Goal: Check status: Check status

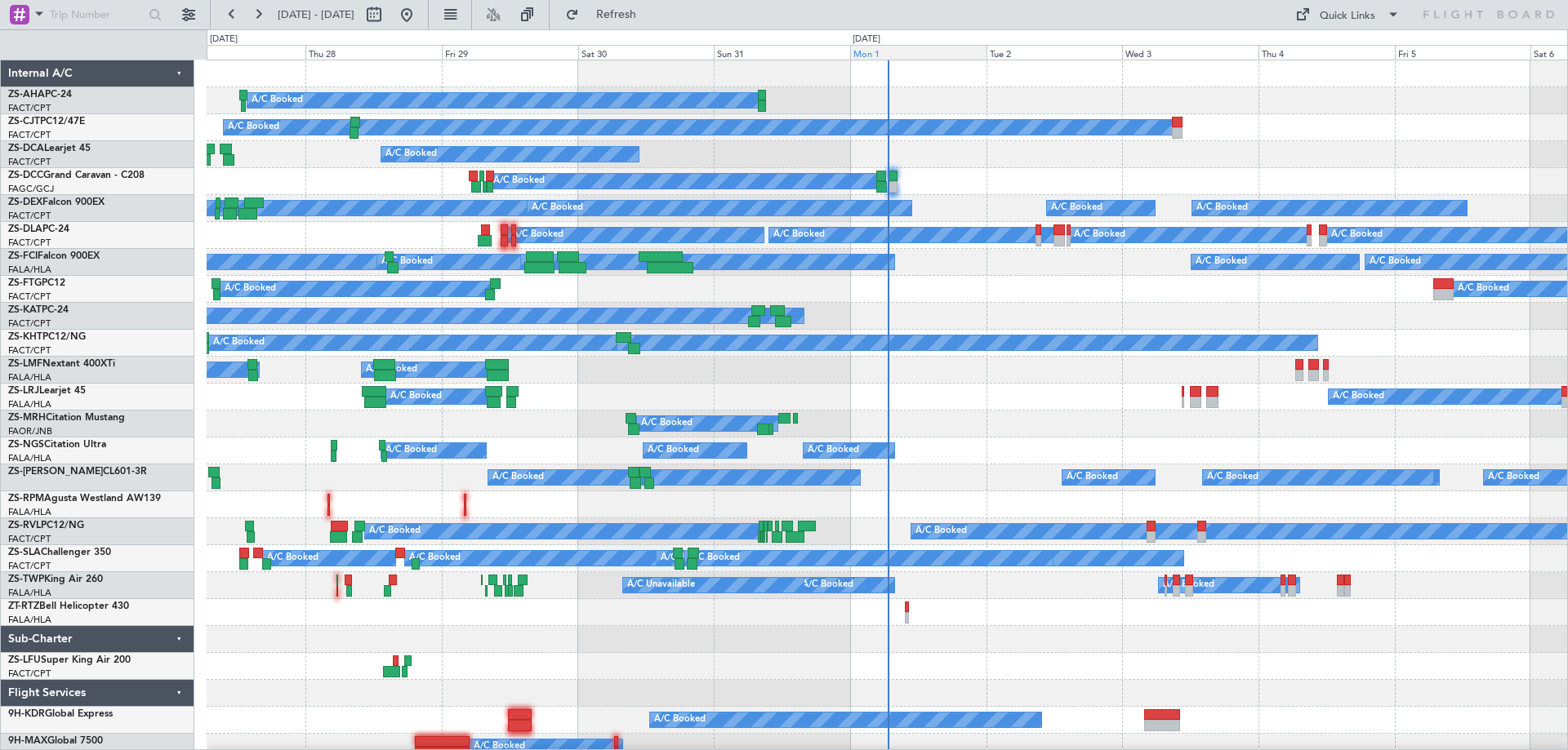
click at [891, 50] on div "Mon 1" at bounding box center [918, 52] width 136 height 14
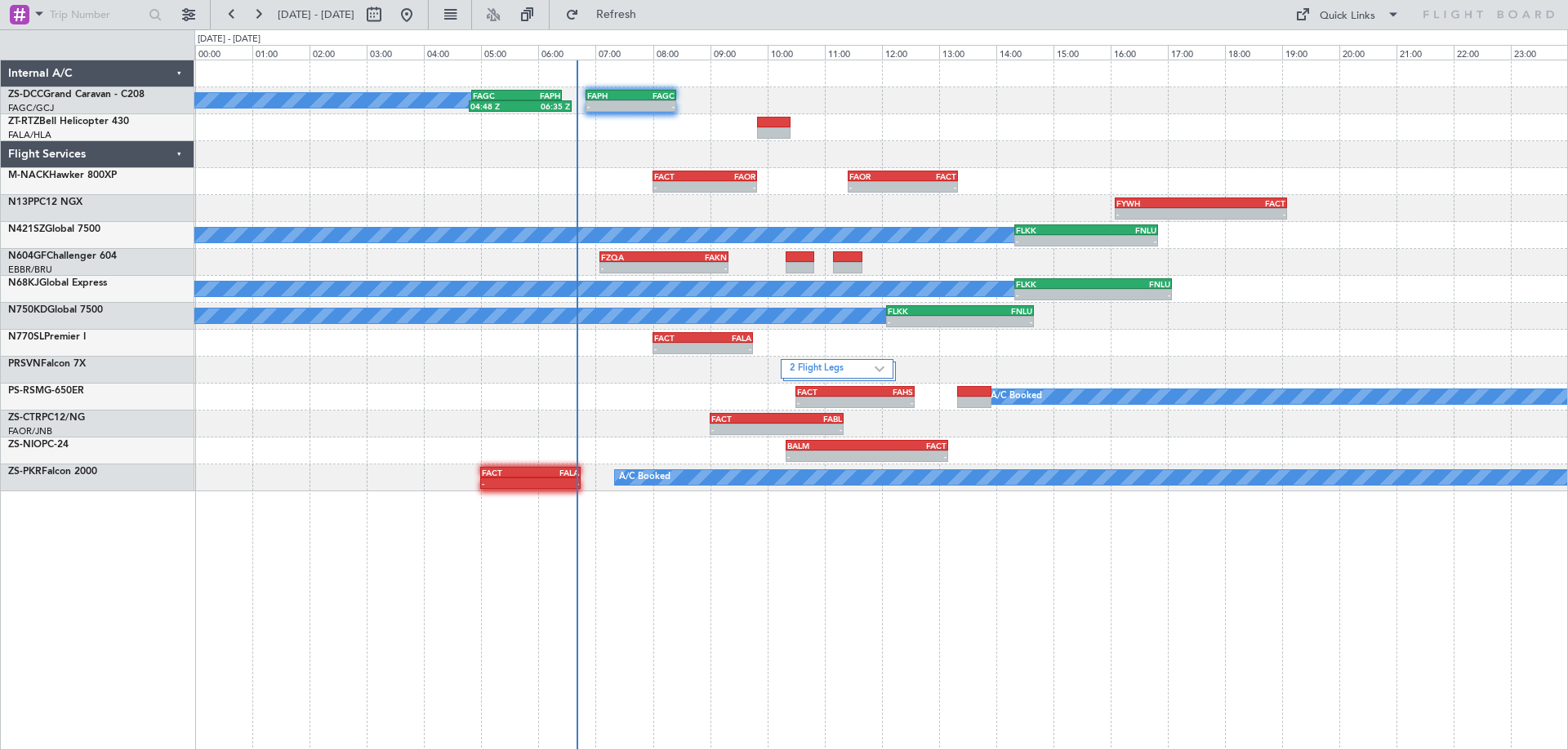
click at [0, 682] on div "A/C Booked 04:48 Z 06:35 Z FAGC 04:50 Z FAPH 06:25 Z - - FAPH 06:50 Z FAGC 08:2…" at bounding box center [784, 390] width 1568 height 721
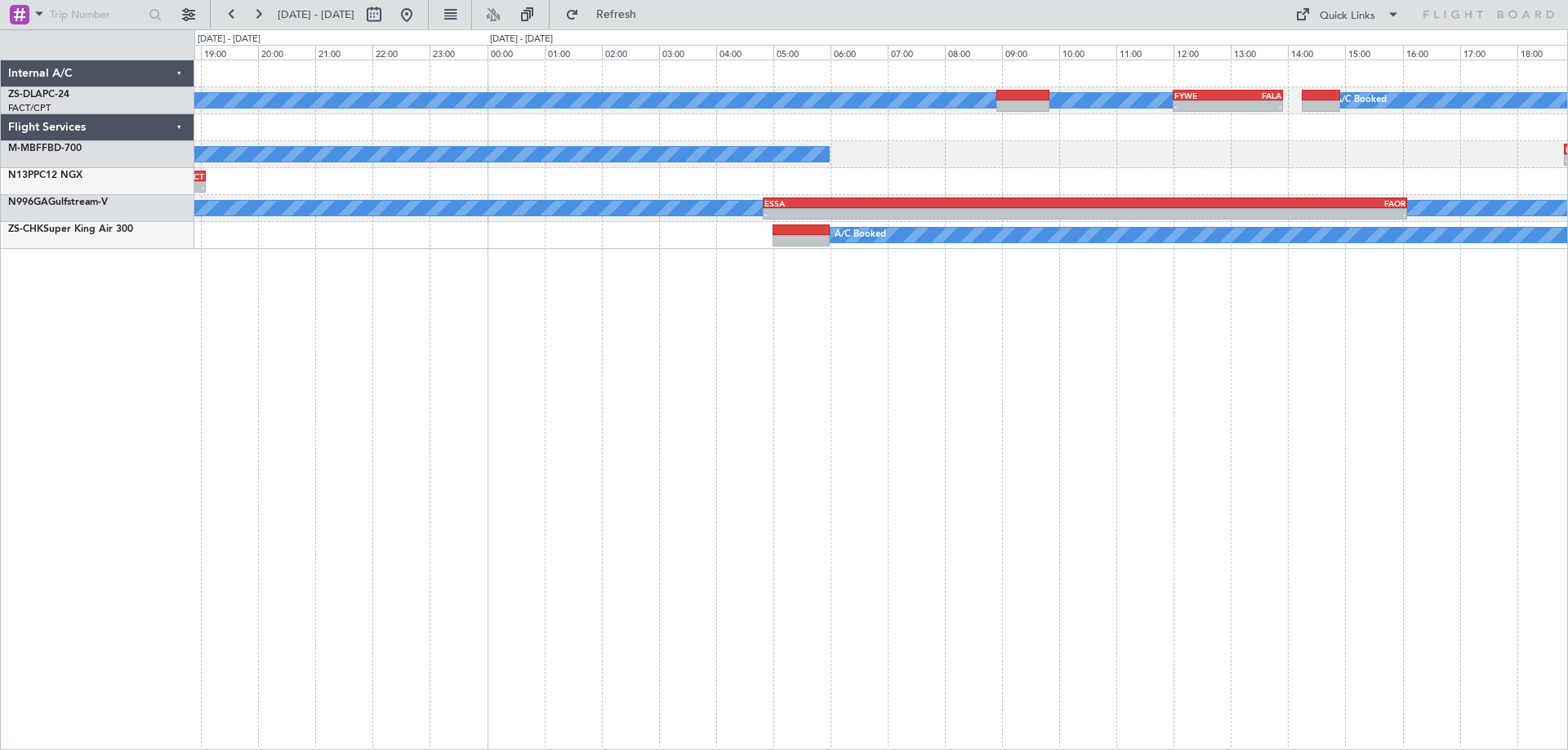
click at [853, 553] on div "A/C Booked A/C Booked - - FYWE 12:00 Z FALA 13:55 Z A/C Booked - - LSGG 18:50 Z…" at bounding box center [881, 405] width 1373 height 691
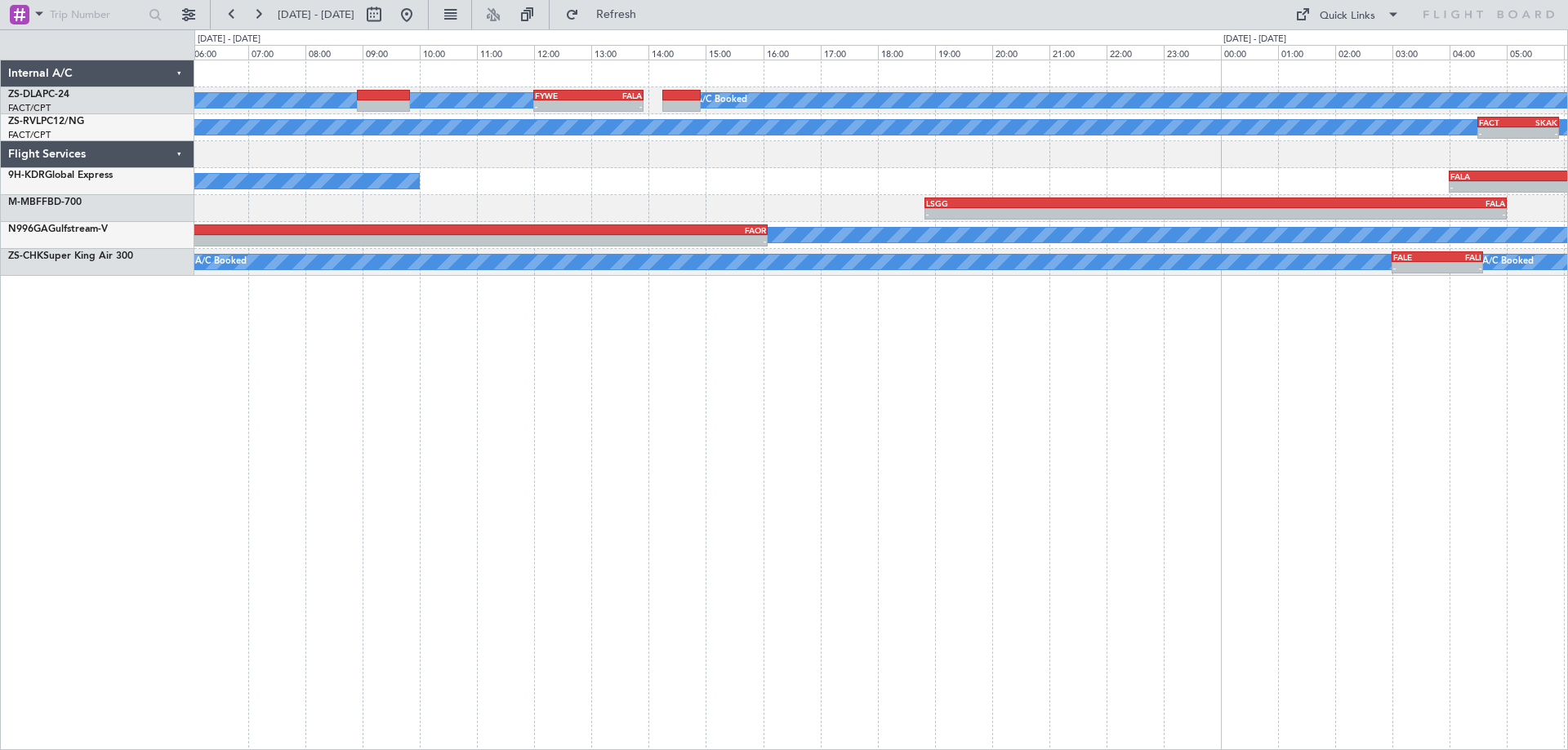
click at [475, 637] on div "A/C Booked A/C Booked - - FYWE 12:00 Z FALA 13:55 Z A/C Booked - - FACT 04:30 Z…" at bounding box center [881, 405] width 1373 height 691
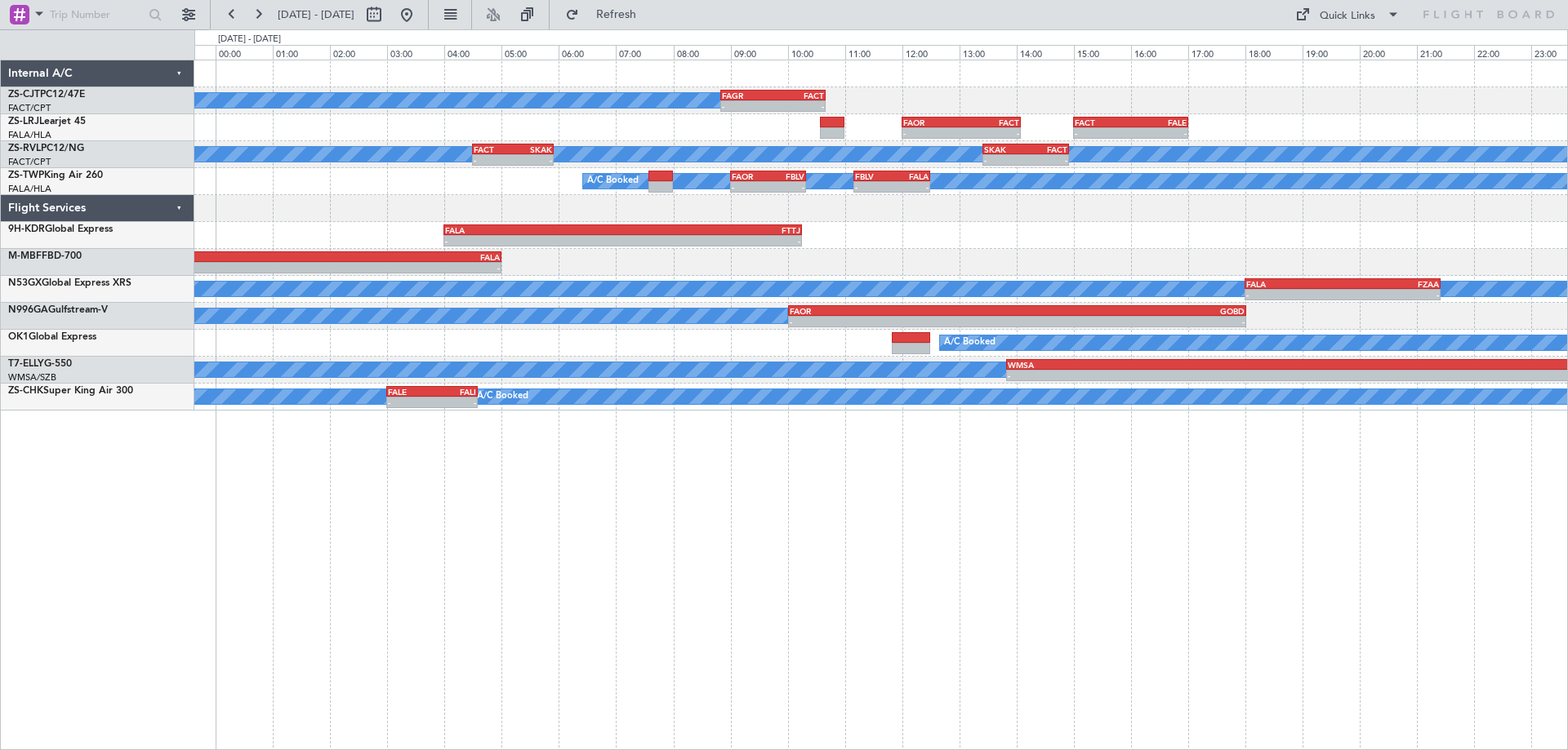
click at [1135, 582] on div "A/C Booked - - FAGR 08:50 Z FACT 10:40 Z - - FAOR 12:00 Z FACT 14:05 Z - - FACT…" at bounding box center [881, 405] width 1373 height 691
click at [445, 468] on div "A/C Booked - - FAGR 08:50 Z FACT 10:40 Z - - FAOR 12:00 Z FACT 14:05 Z - - FACT…" at bounding box center [881, 405] width 1373 height 691
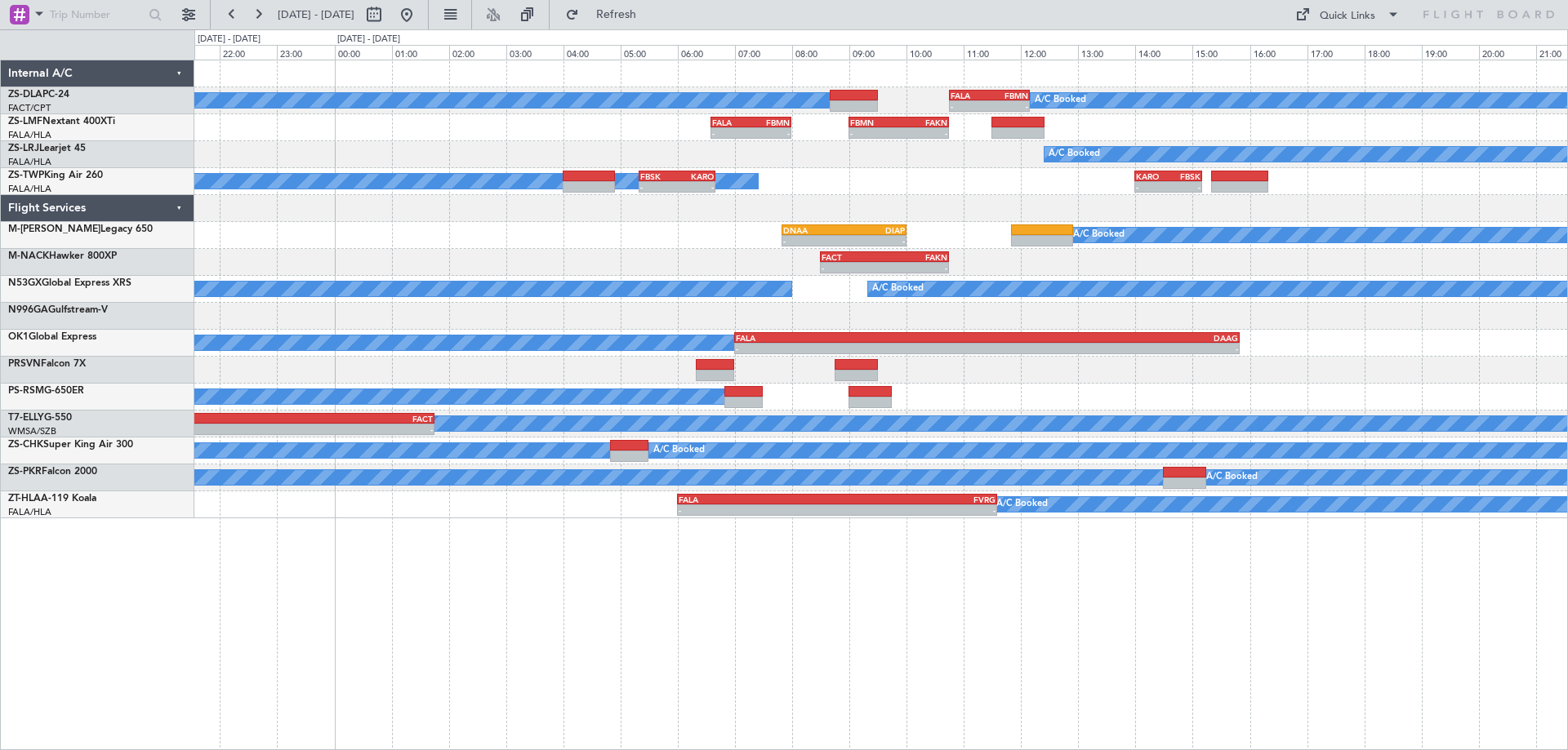
click at [986, 594] on div "A/C Booked A/C Booked - - FALA 10:45 Z FBMN 12:10 Z - - FALA 06:35 Z FBMN 08:00…" at bounding box center [881, 405] width 1373 height 691
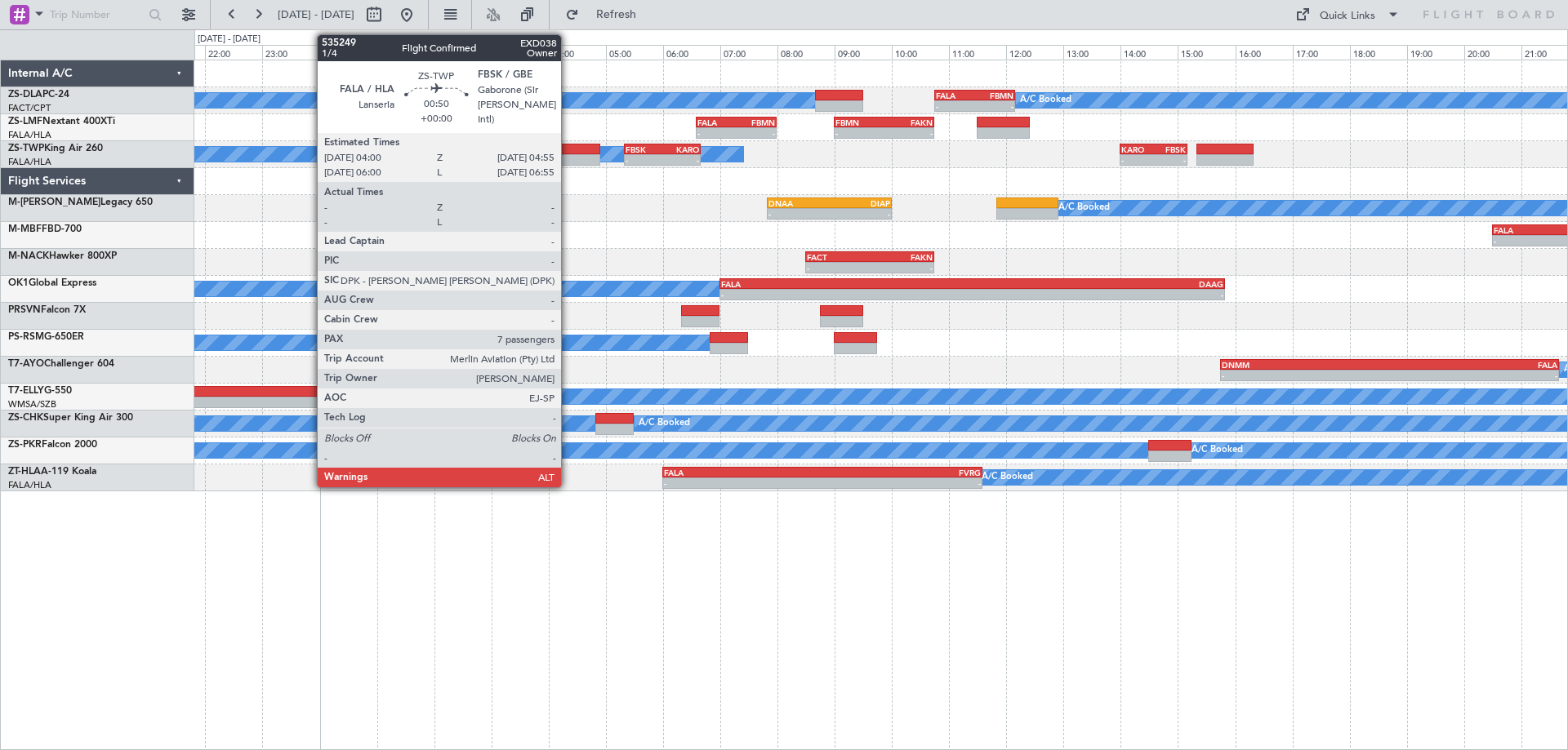
click at [569, 158] on div at bounding box center [575, 160] width 53 height 11
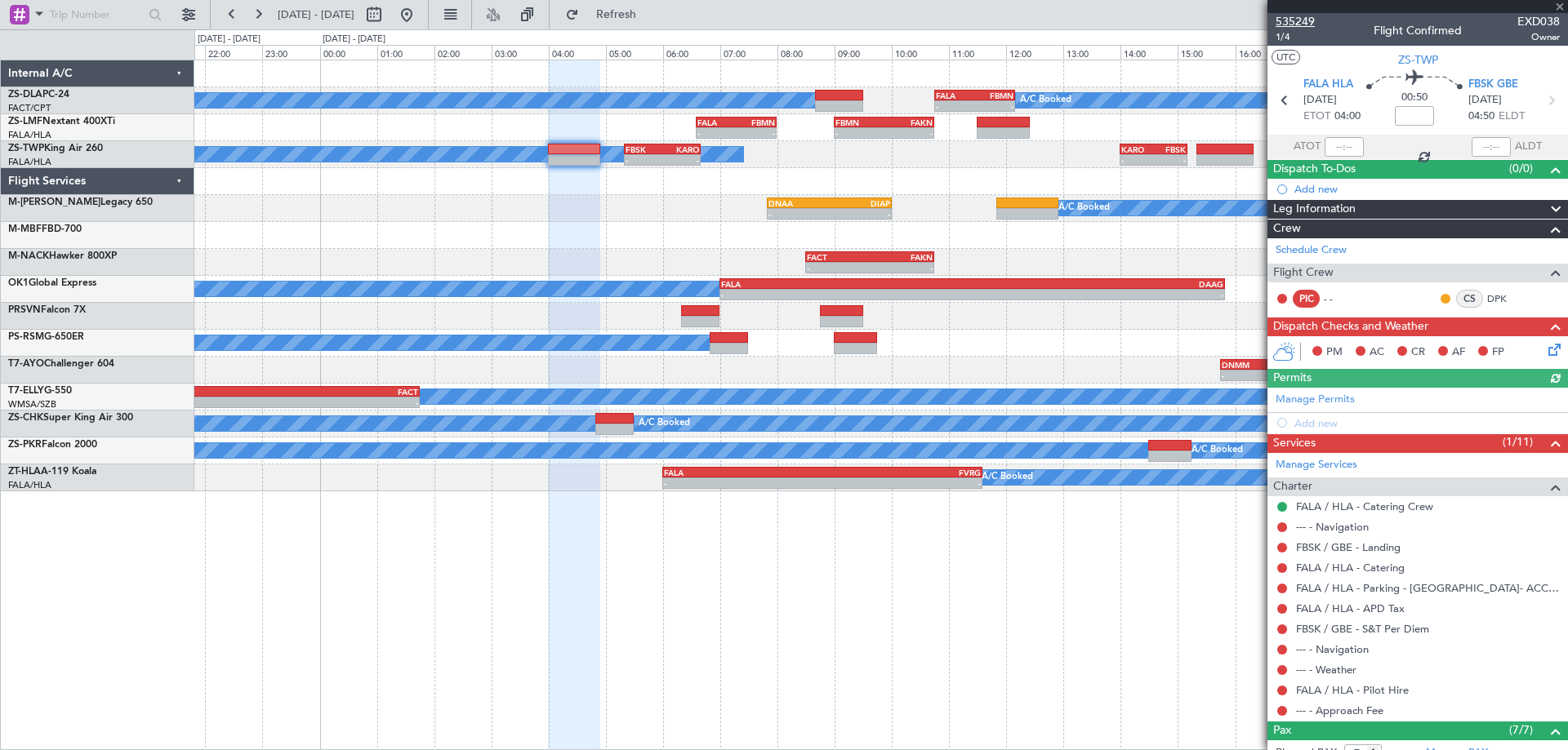
click at [1308, 22] on span "535249" at bounding box center [1295, 22] width 39 height 17
click at [420, 17] on button at bounding box center [406, 14] width 26 height 26
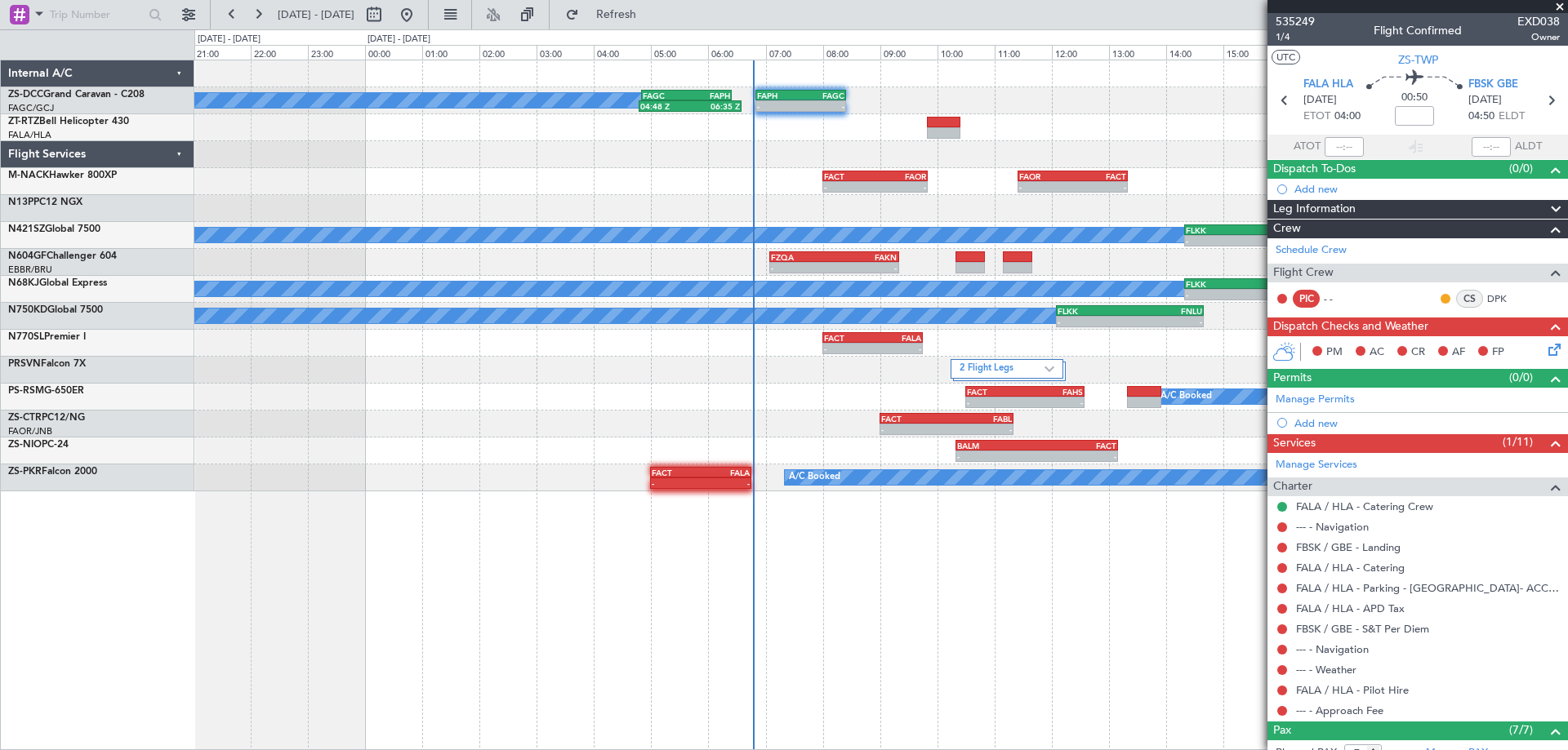
click at [953, 725] on div "- - FAPH 06:50 Z FAGC 08:25 Z A/C Booked FAGC 04:50 Z FAPH 06:25 Z 04:48 Z 06:3…" at bounding box center [881, 405] width 1373 height 691
click at [1515, 576] on fb-app "[DATE] - [DATE] Refresh Quick Links - - FAPH 06:50 Z FAGC 08:25 Z A/C Booked FA…" at bounding box center [784, 382] width 1568 height 739
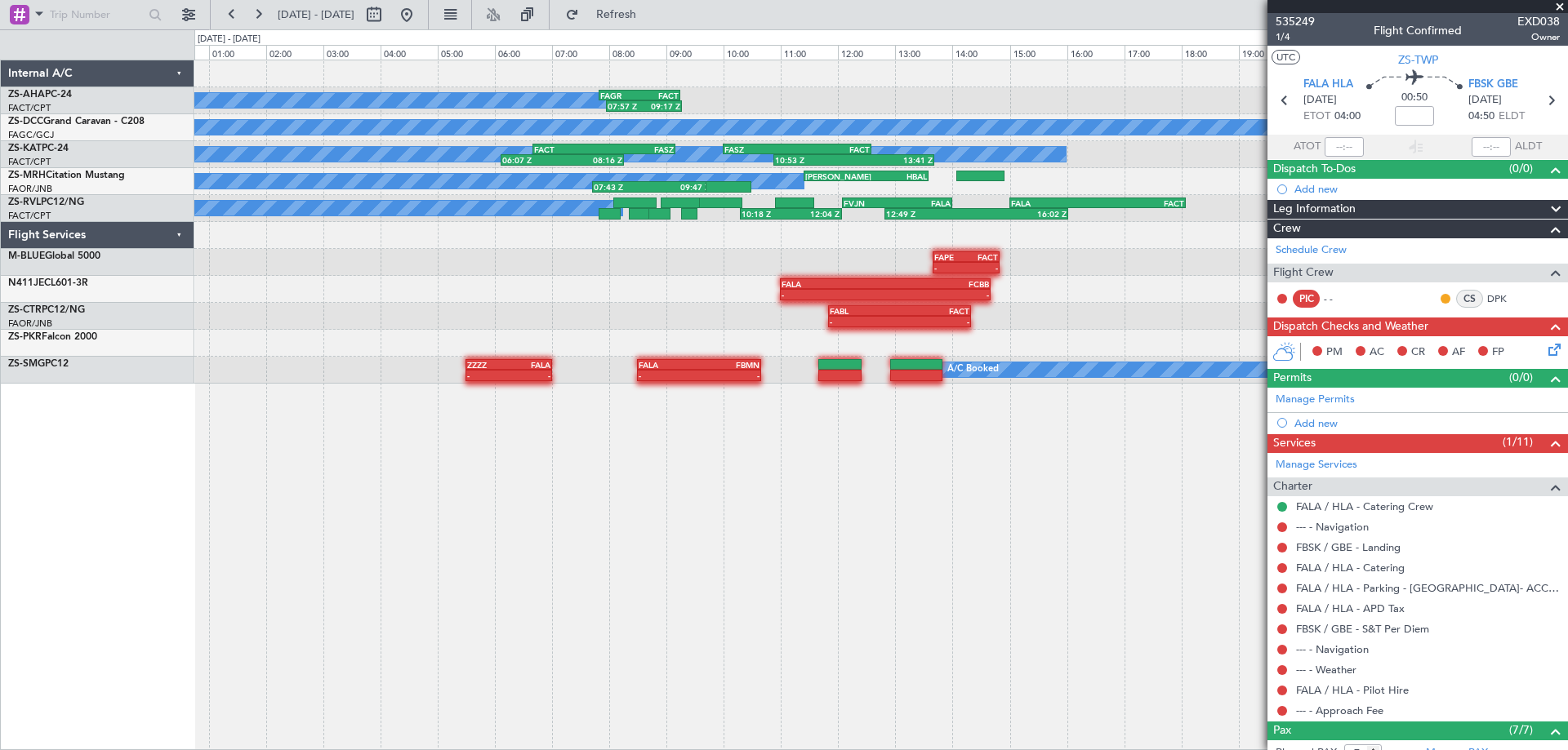
click at [964, 565] on div "A/C Booked 07:57 Z 09:17 Z FAGR 07:50 Z FACT 09:15 Z A/C Booked FAGC 04:50 Z FA…" at bounding box center [881, 405] width 1373 height 691
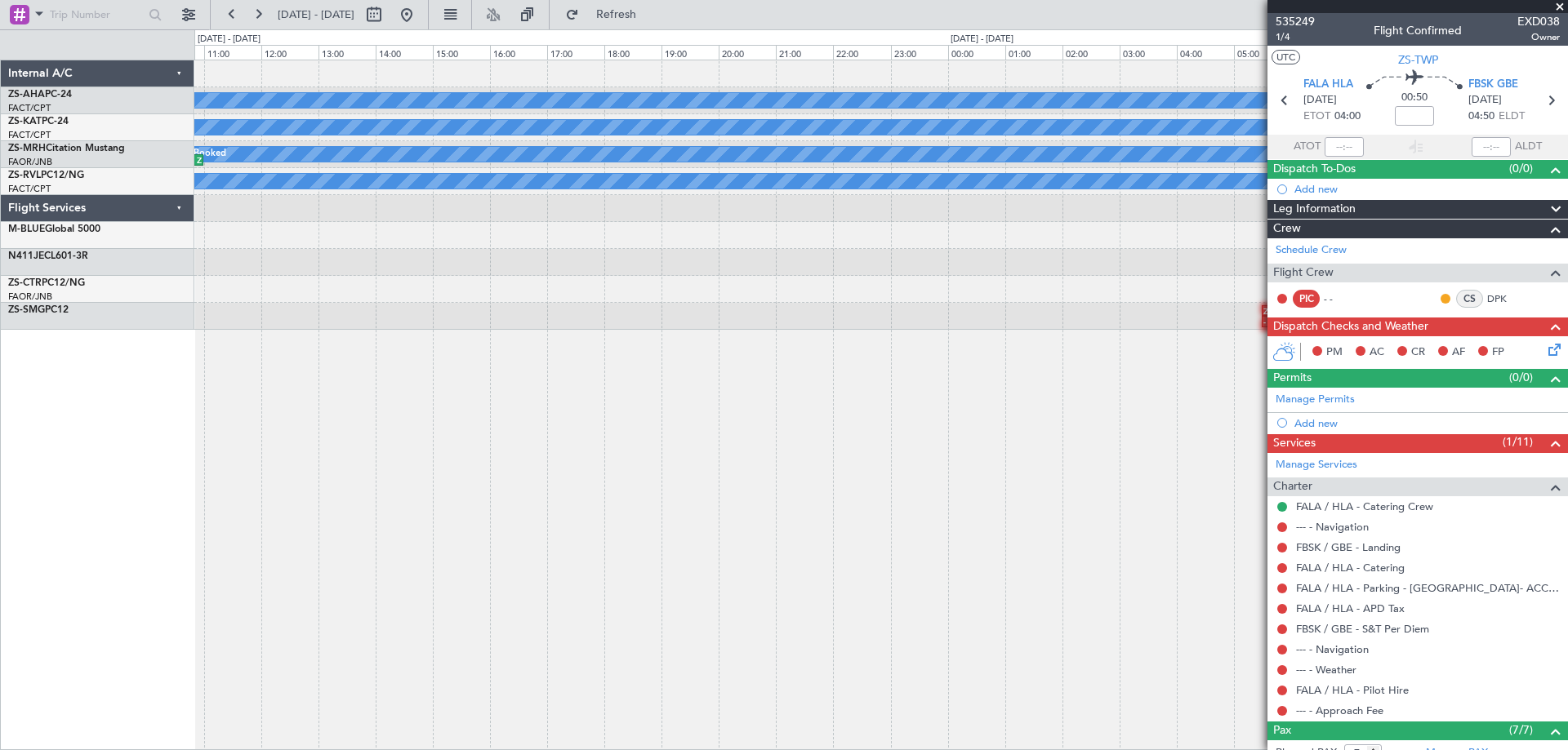
click at [1260, 488] on div "A/C Booked 07:57 Z 09:17 Z FAGR 07:50 Z FACT 09:15 Z A/C Unavailable 06:07 Z 08…" at bounding box center [881, 405] width 1373 height 691
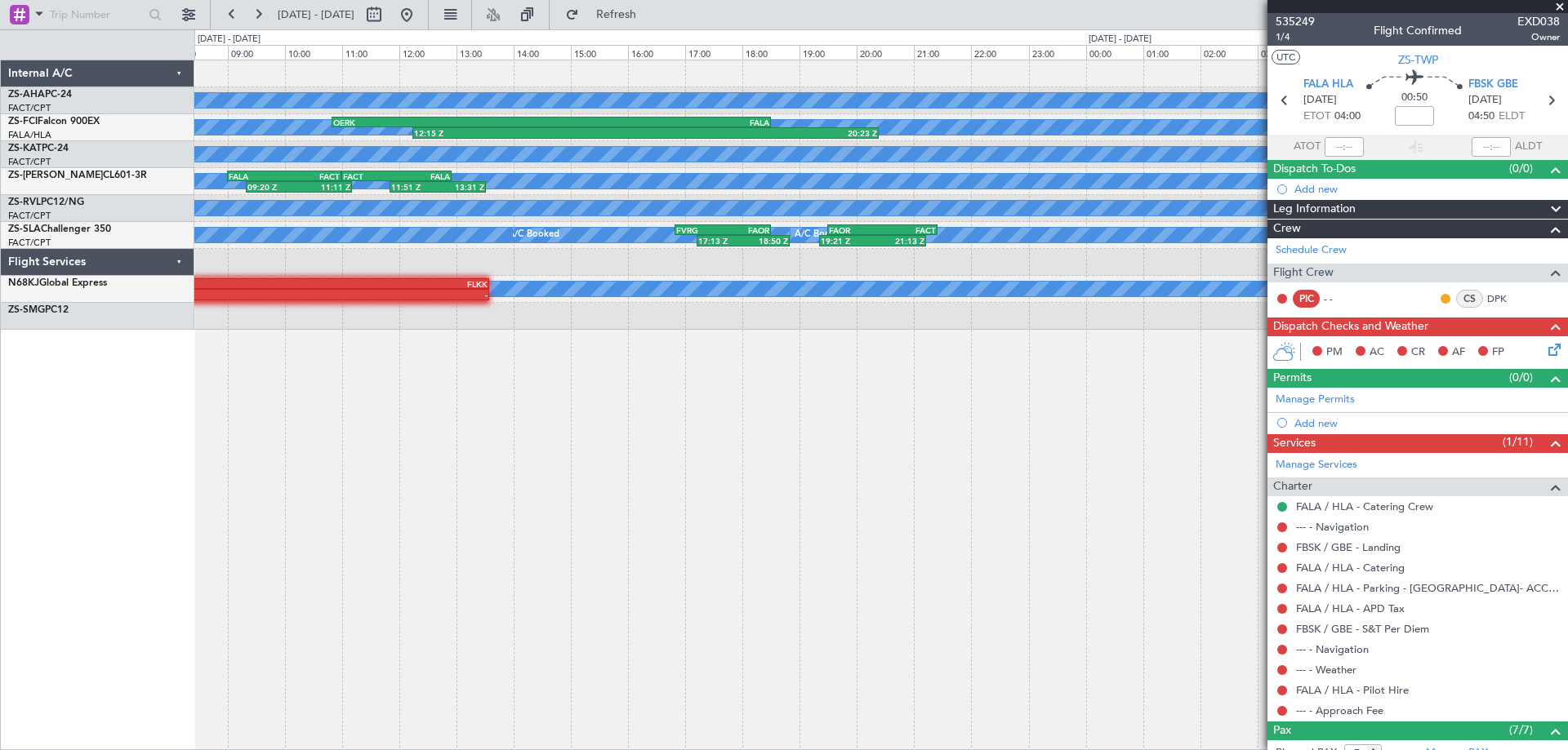
click at [863, 508] on div "A/C Booked 07:57 Z 09:17 Z FAGR 07:50 Z FACT 09:15 Z A/C Booked A/C Booked 12:1…" at bounding box center [881, 405] width 1373 height 691
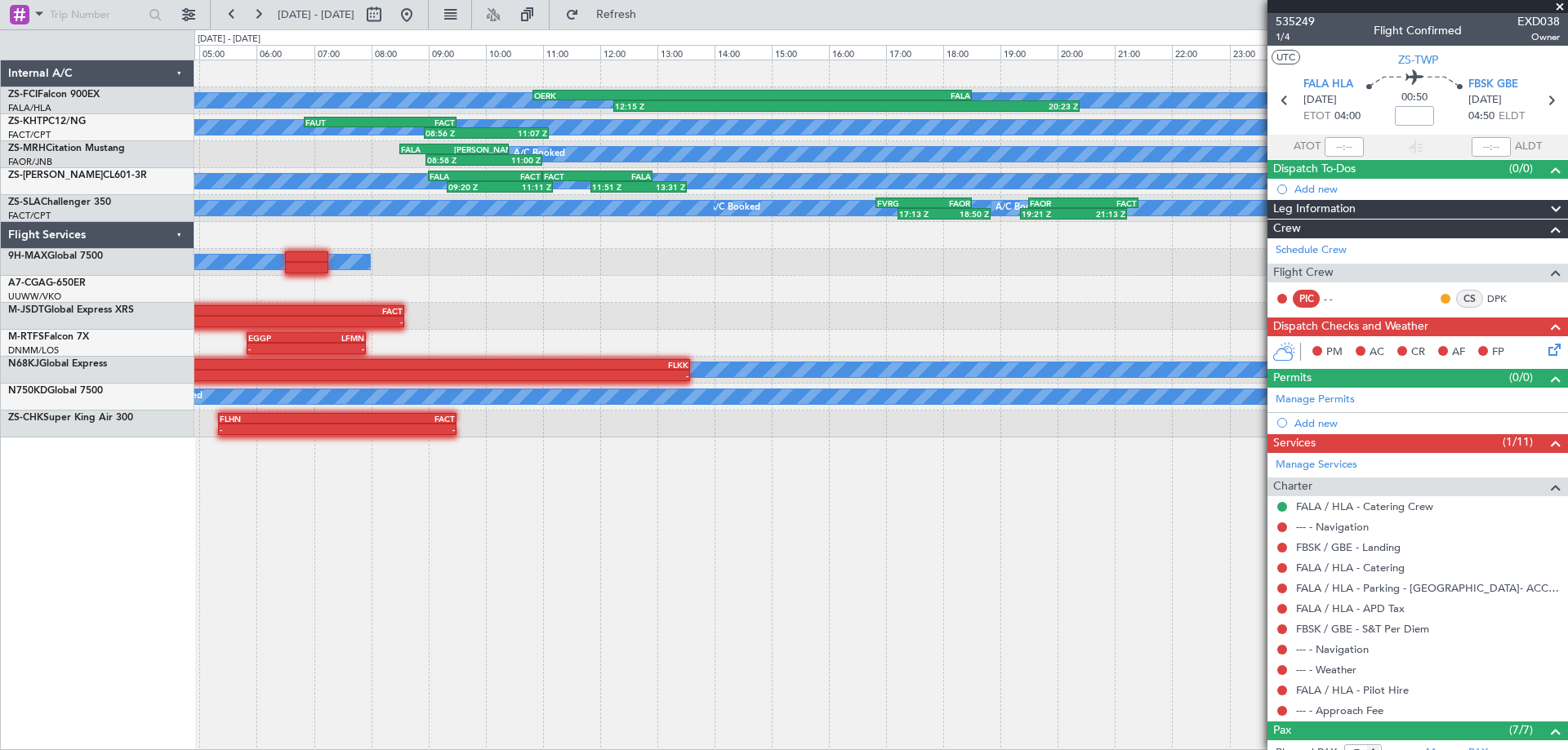
click at [836, 617] on div "A/C Booked A/C Booked 12:15 Z 20:23 Z OERK 10:50 Z FALA 18:30 Z 20:44 Z 01:32 Z…" at bounding box center [881, 405] width 1373 height 691
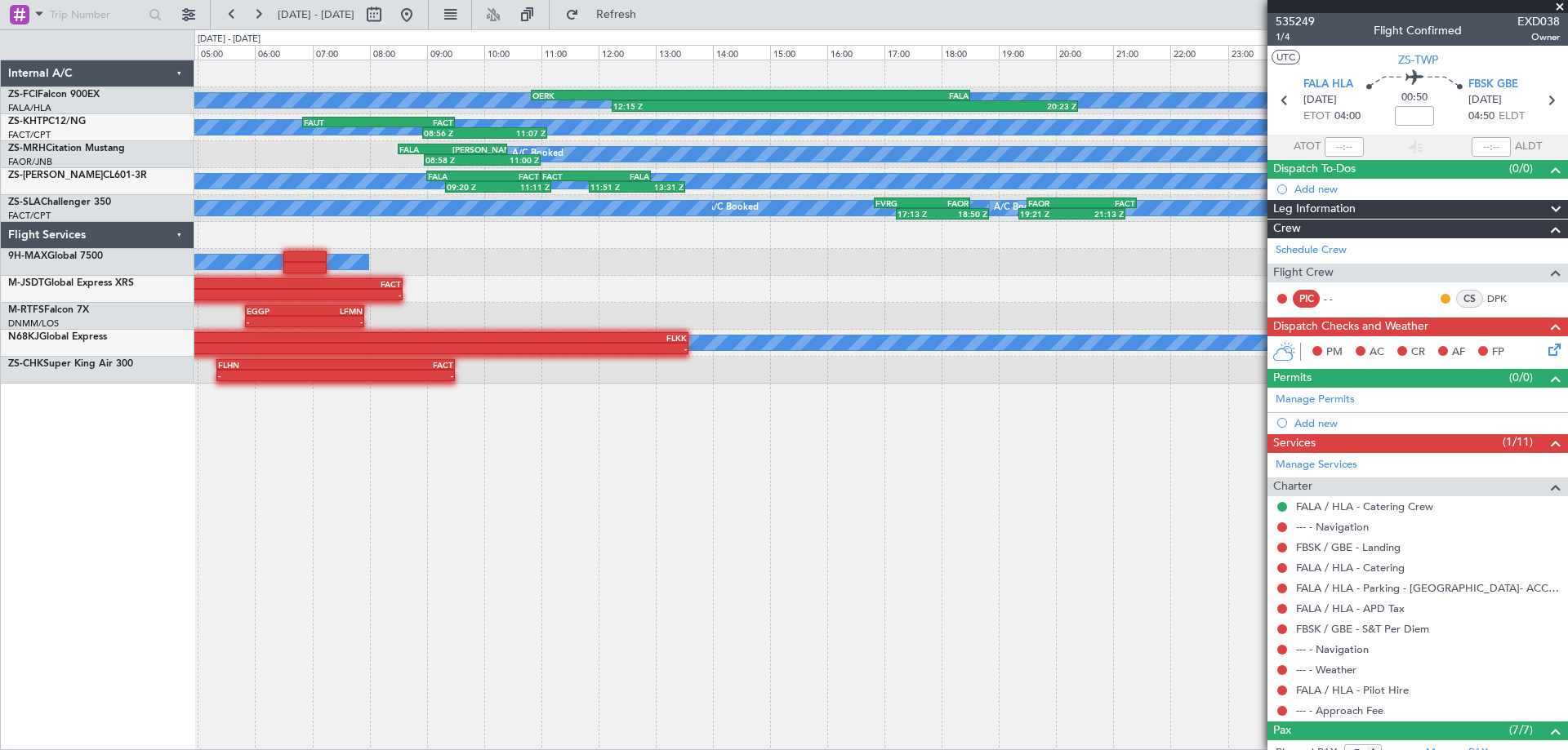
click at [328, 608] on div "A/C Booked A/C Booked 12:15 Z 20:23 Z OERK 10:50 Z FALA 18:30 Z 20:44 Z 01:32 Z…" at bounding box center [881, 405] width 1373 height 691
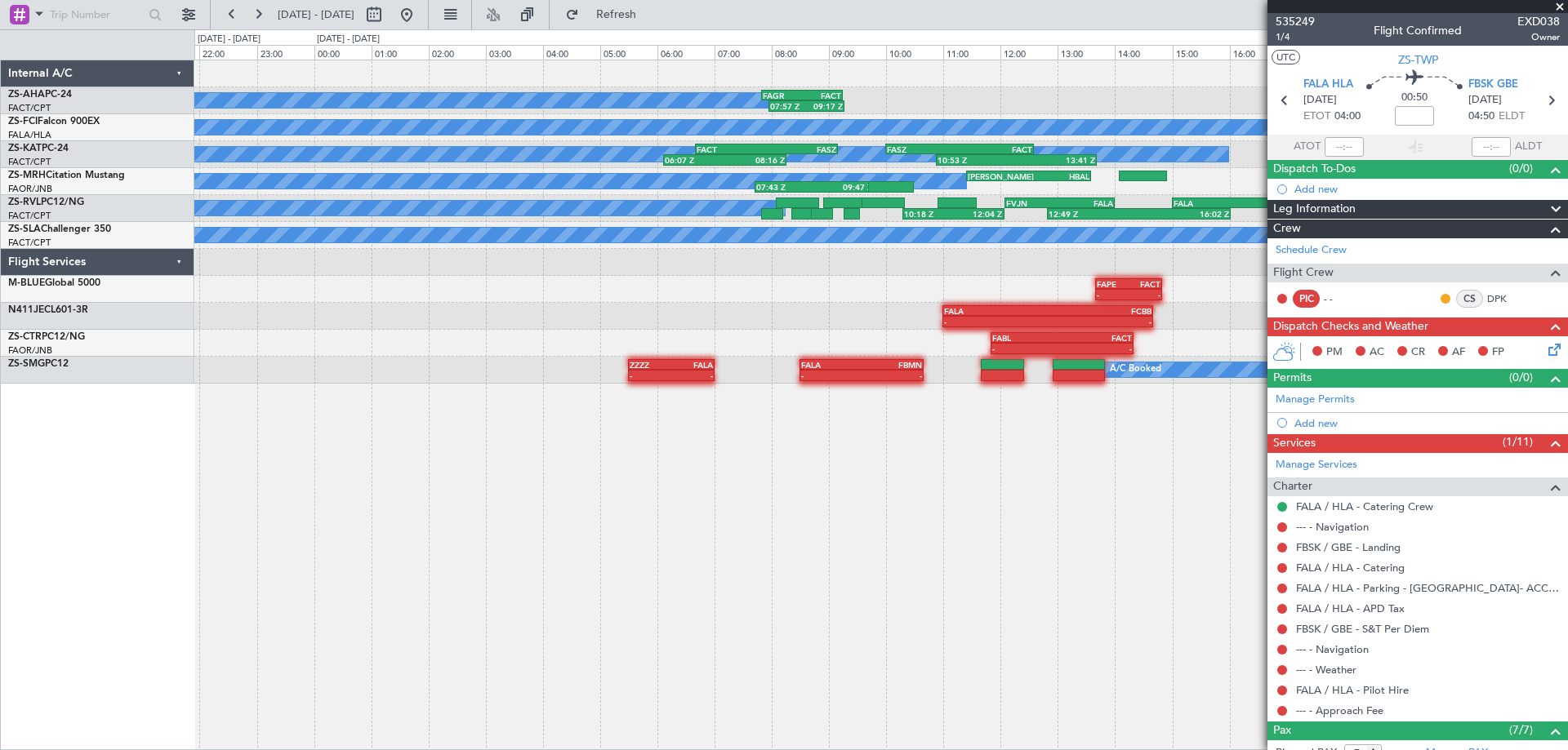
click at [701, 654] on div "A/C Booked 07:57 Z 09:17 Z FAGR 07:50 Z FACT 09:15 Z A/C Booked A/C Booked 12:1…" at bounding box center [881, 405] width 1373 height 691
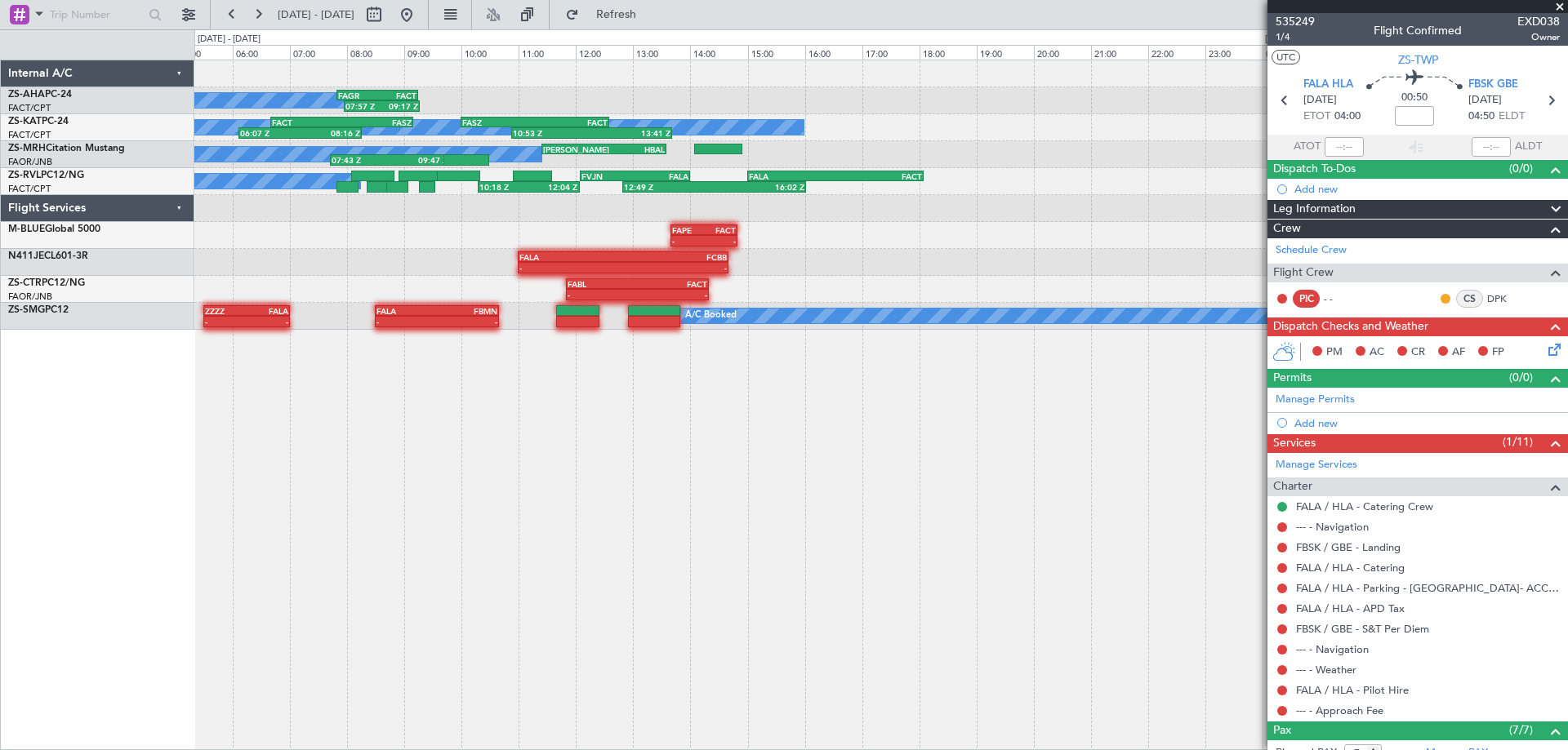
click at [263, 606] on div "A/C Booked 07:57 Z 09:17 Z FAGR 07:50 Z FACT 09:15 Z A/C Unavailable 06:07 Z 08…" at bounding box center [881, 405] width 1373 height 691
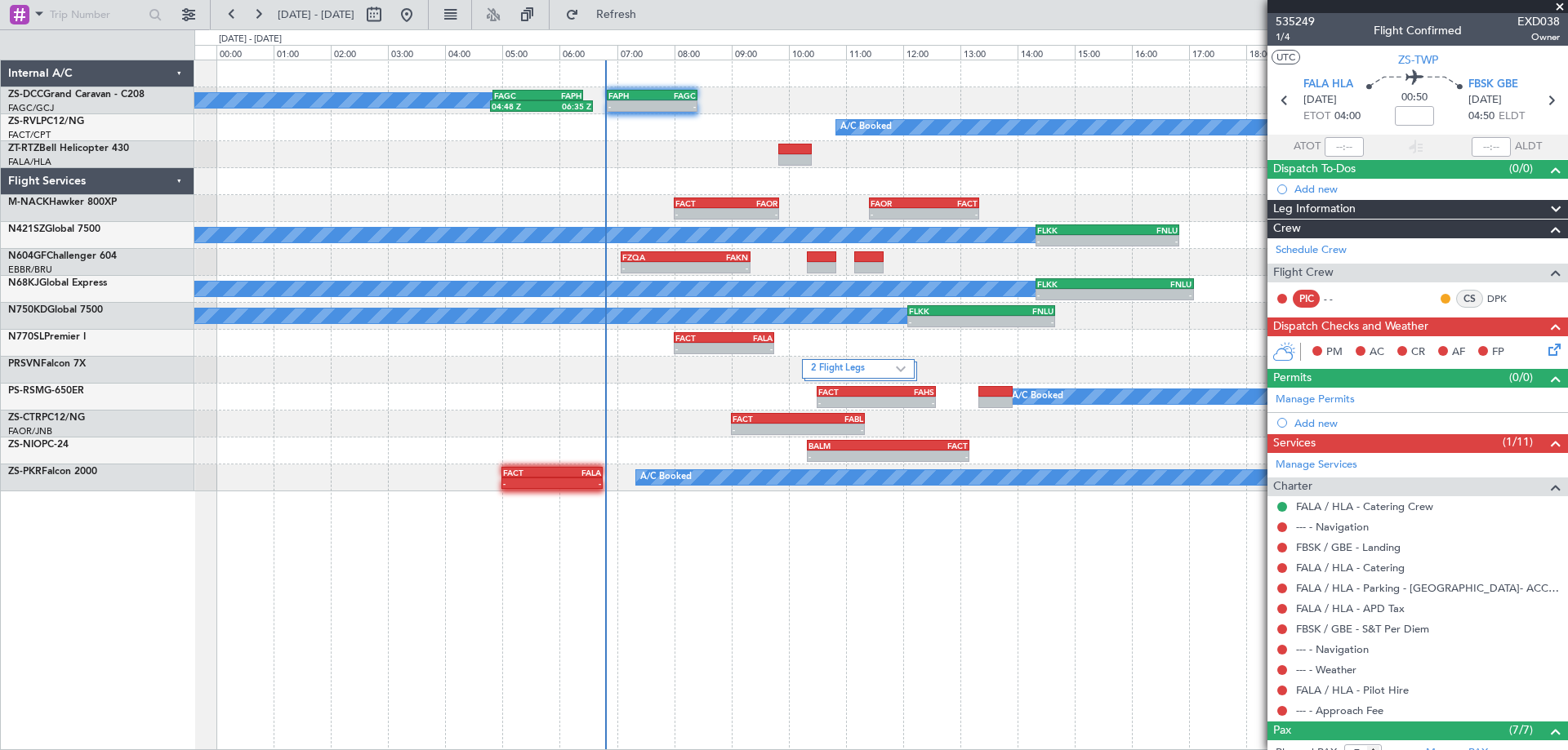
click at [581, 615] on div "A/C Booked 04:48 Z 06:35 Z FAGC 04:50 Z FAPH 06:25 Z - - FAPH 06:50 Z FAGC 08:2…" at bounding box center [881, 405] width 1373 height 691
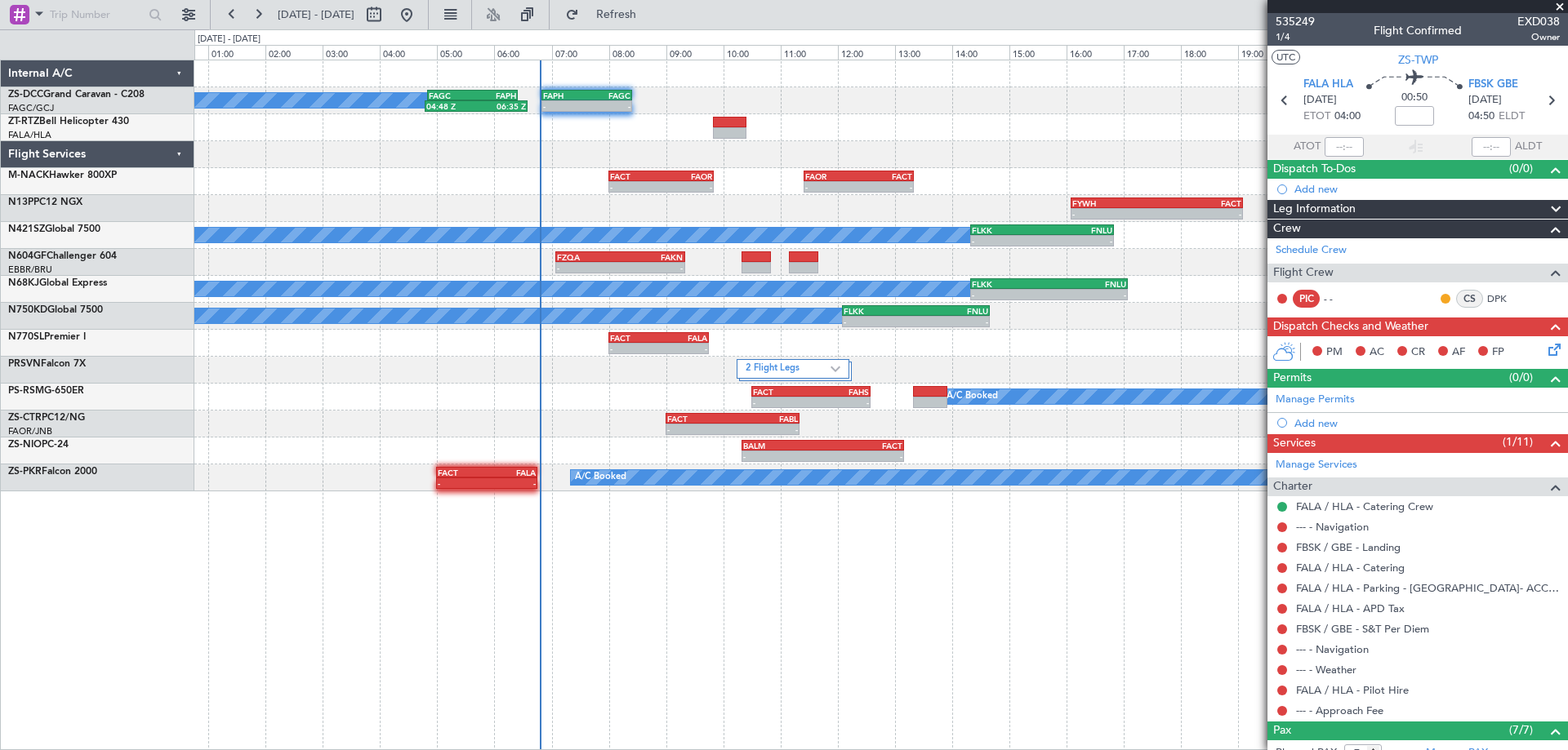
click at [494, 600] on div "A/C Booked 04:48 Z 06:35 Z FAGC 04:50 Z FAPH 06:25 Z - - FAPH 06:50 Z FAGC 08:2…" at bounding box center [881, 405] width 1373 height 691
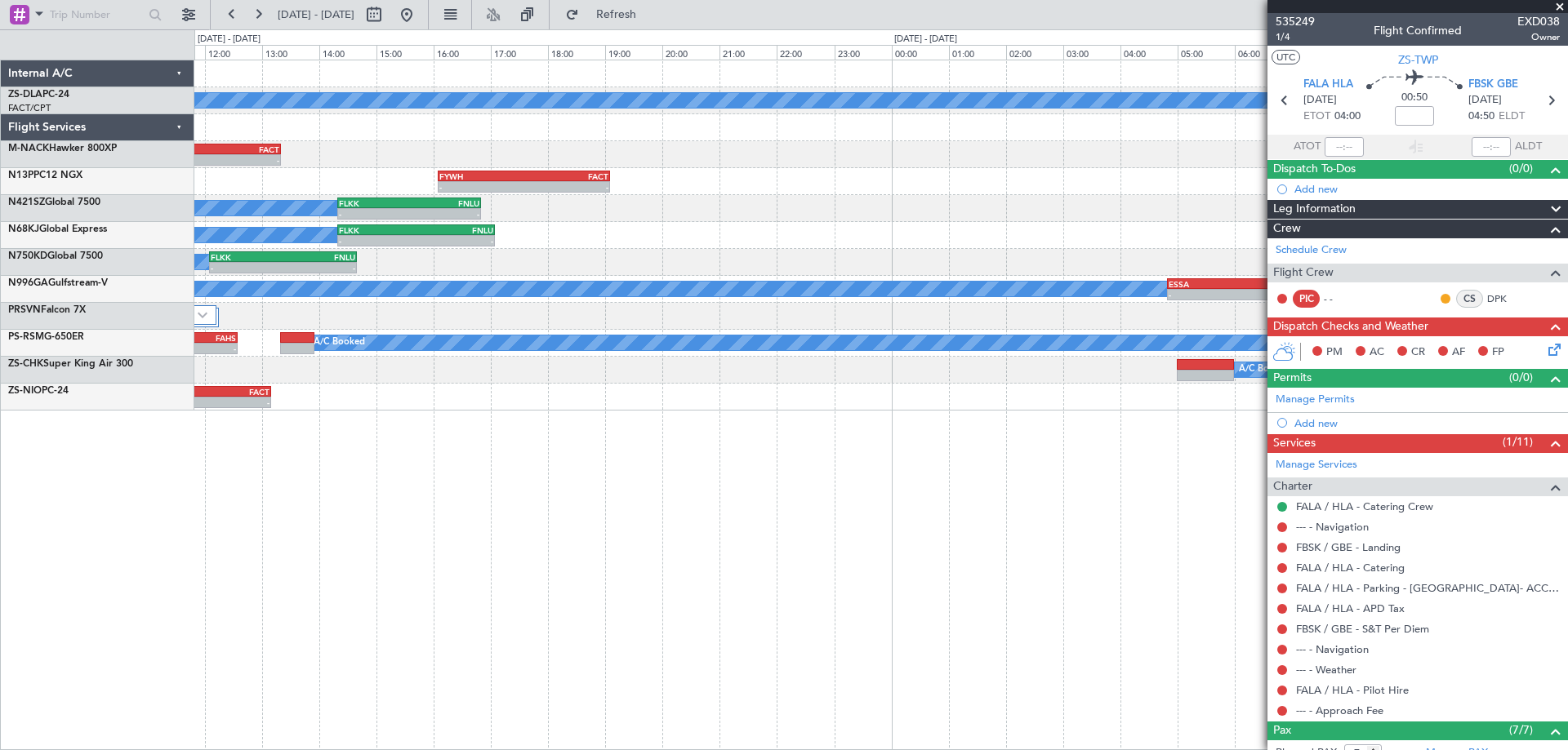
click at [526, 592] on div "A/C Booked FYWE 12:00 Z FALA 13:55 Z - - A/C Booked - - FAOR 11:25 Z FACT 13:20…" at bounding box center [881, 405] width 1373 height 691
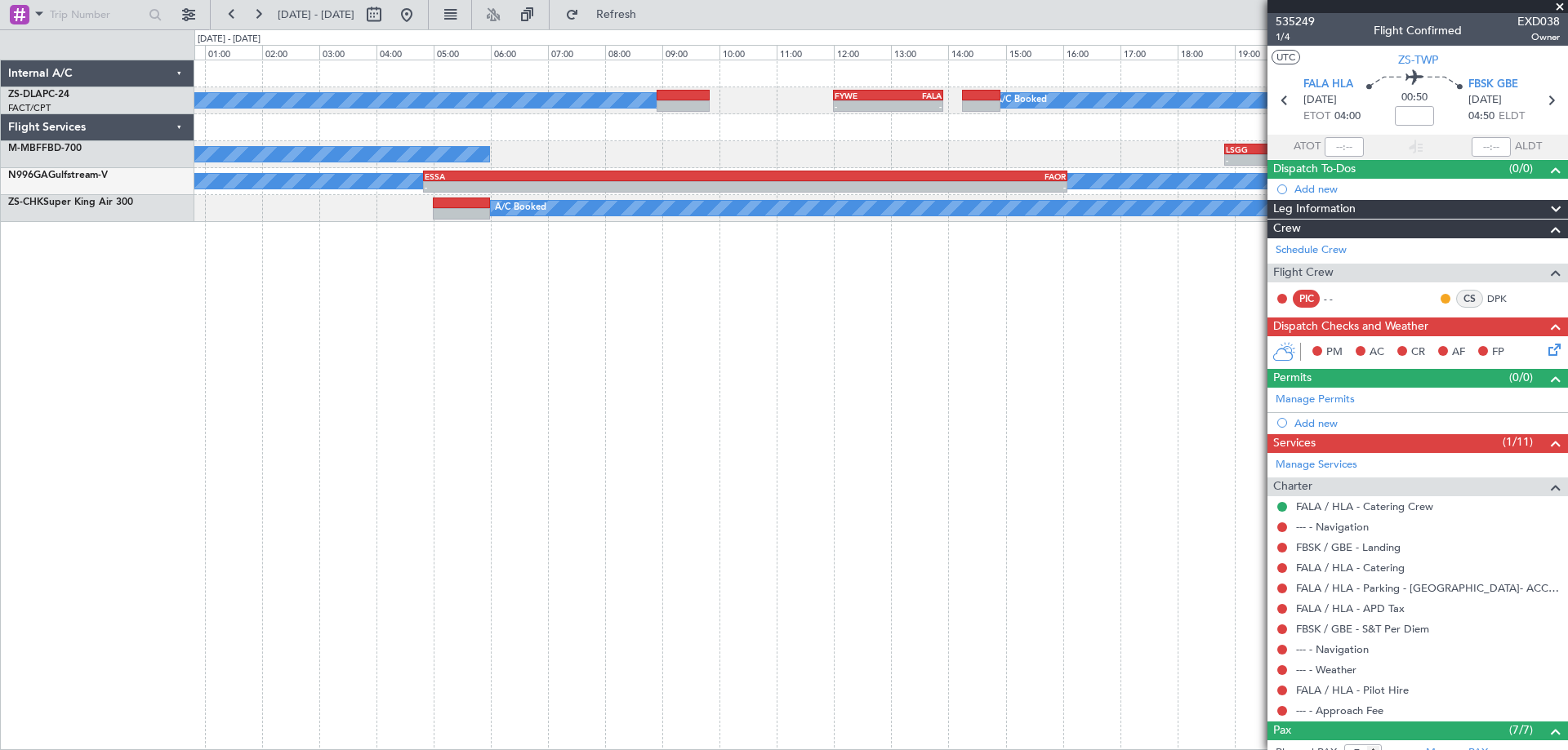
click at [1028, 580] on div "A/C Booked FYWE 12:00 Z FALA 13:55 Z - - A/C Booked A/C Booked - - LSGG 18:50 Z…" at bounding box center [881, 405] width 1373 height 691
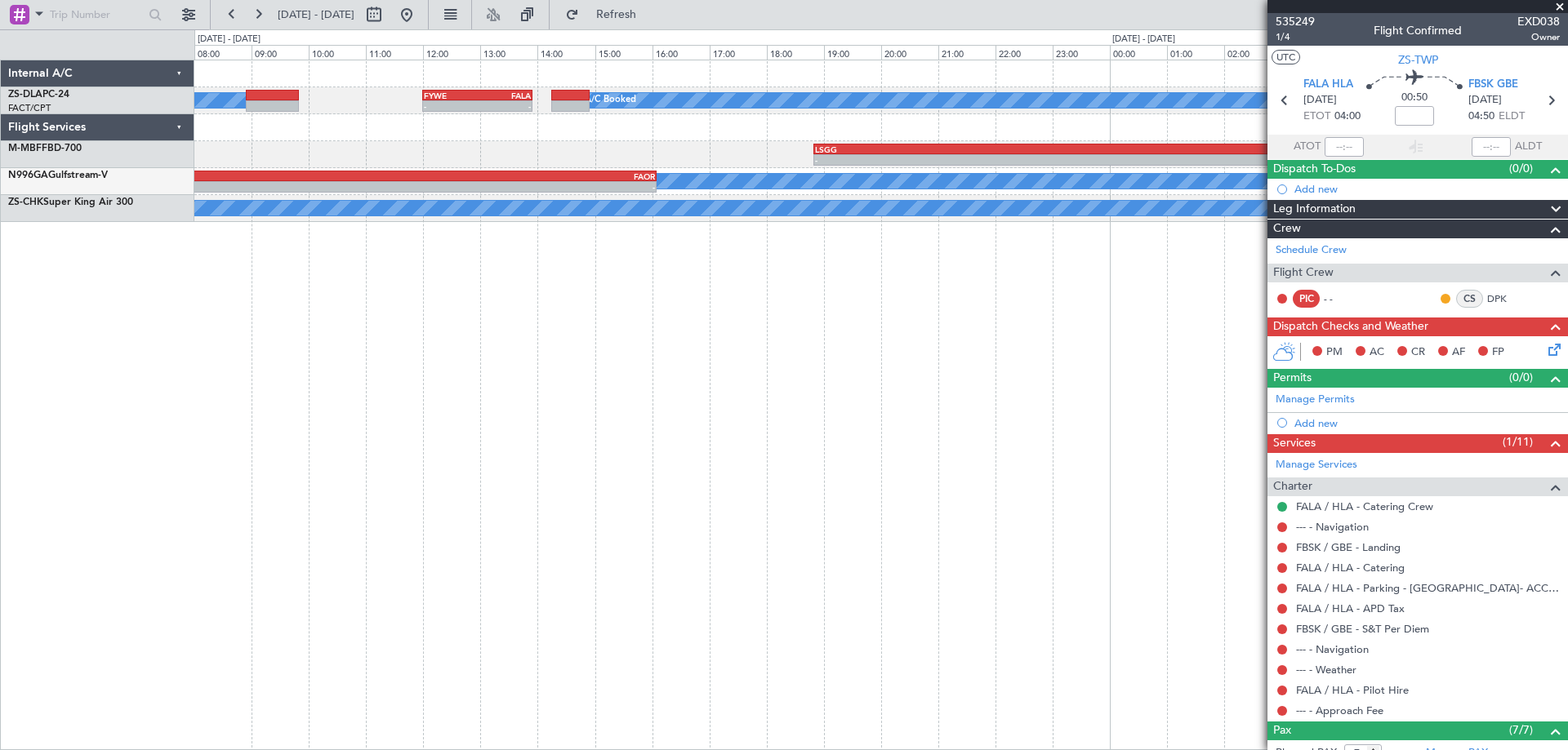
click at [331, 448] on div "A/C Booked FYWE 12:00 Z FALA 13:55 Z - - A/C Booked - - LSGG 18:50 Z FALA 05:00…" at bounding box center [881, 405] width 1373 height 691
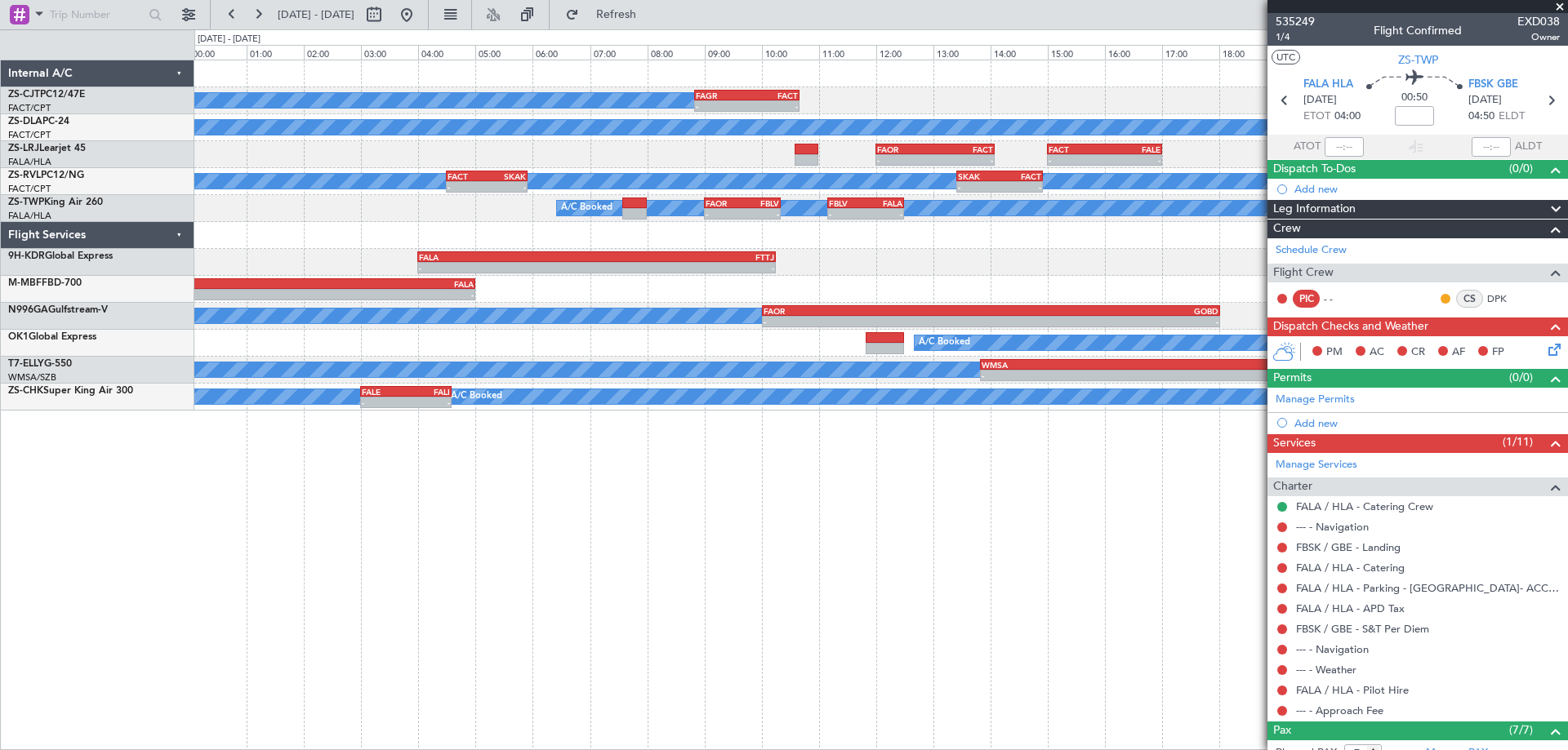
click at [590, 487] on div "A/C Booked - - FAGR 08:50 Z FACT 10:40 Z A/C Booked - - FAOR 12:00 Z FACT 14:05…" at bounding box center [881, 405] width 1373 height 691
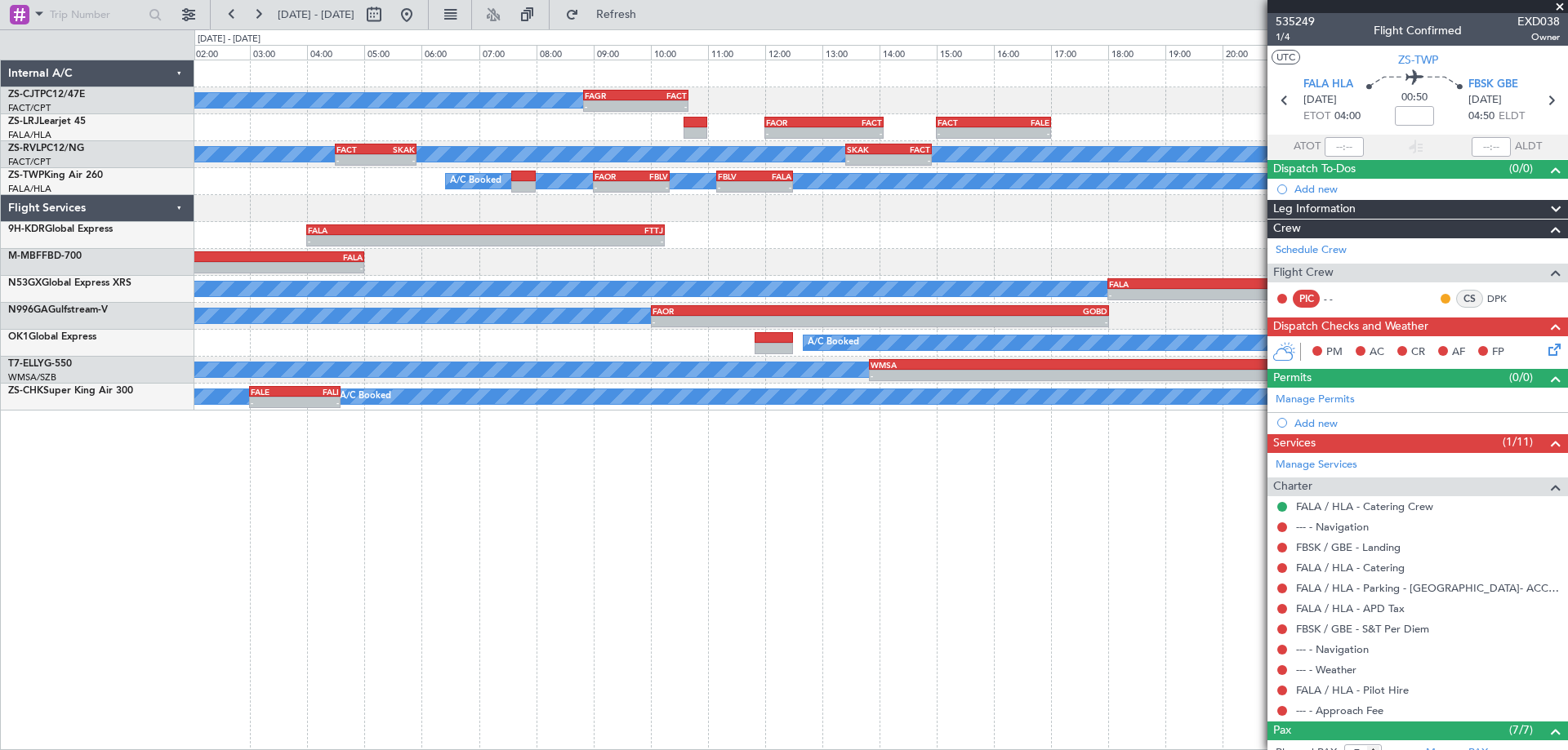
click at [936, 524] on div "A/C Booked - - FAGR 08:50 Z FACT 10:40 Z - - FAOR 12:00 Z FACT 14:05 Z - - FACT…" at bounding box center [881, 405] width 1373 height 691
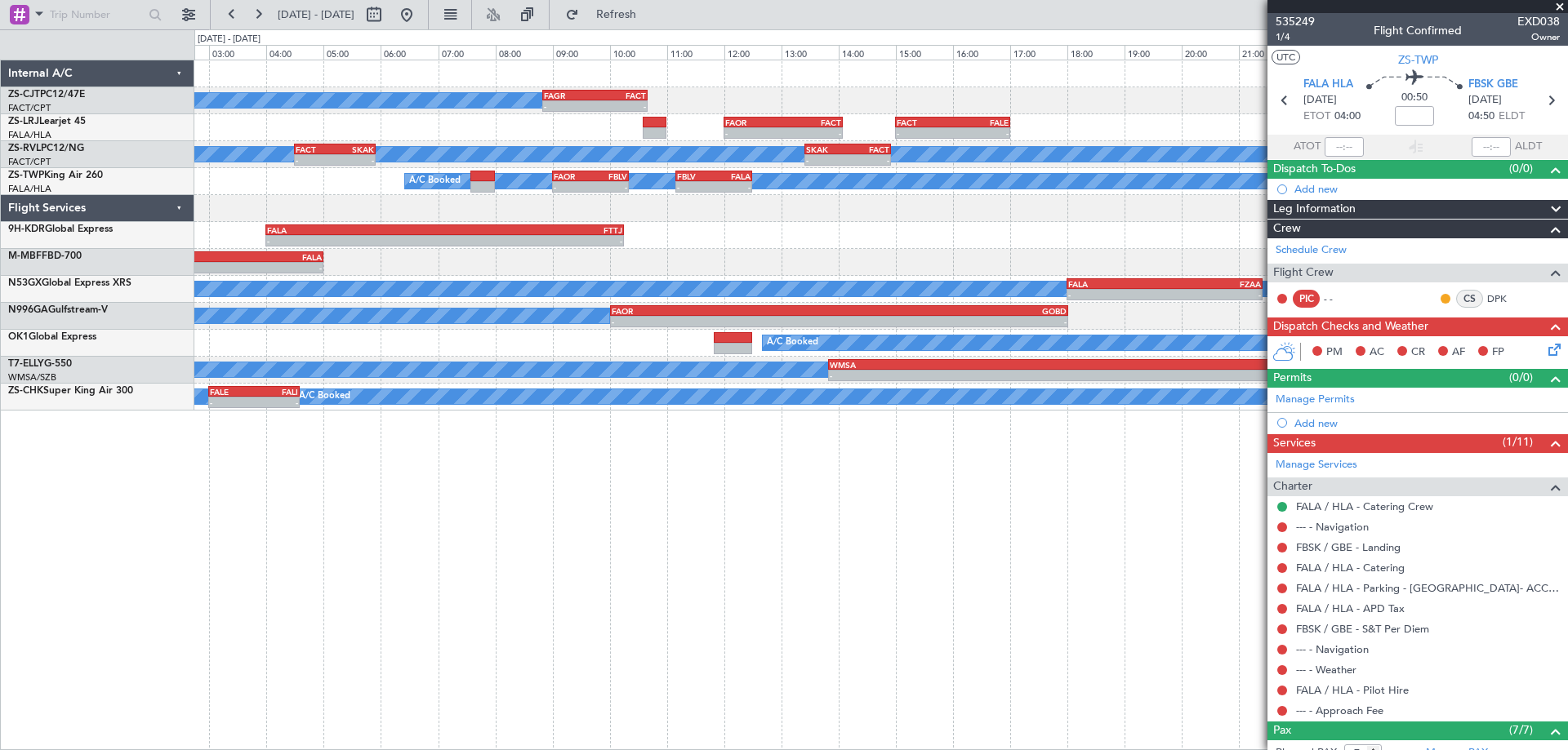
click at [1016, 246] on div "- - FALA 04:00 Z FTTJ 10:15 Z" at bounding box center [881, 236] width 1372 height 27
click at [535, 276] on div "A/C Booked - - FAGR 08:50 Z FACT 10:40 Z - - FAOR 12:00 Z FACT 14:05 Z - - FACT…" at bounding box center [881, 235] width 1372 height 350
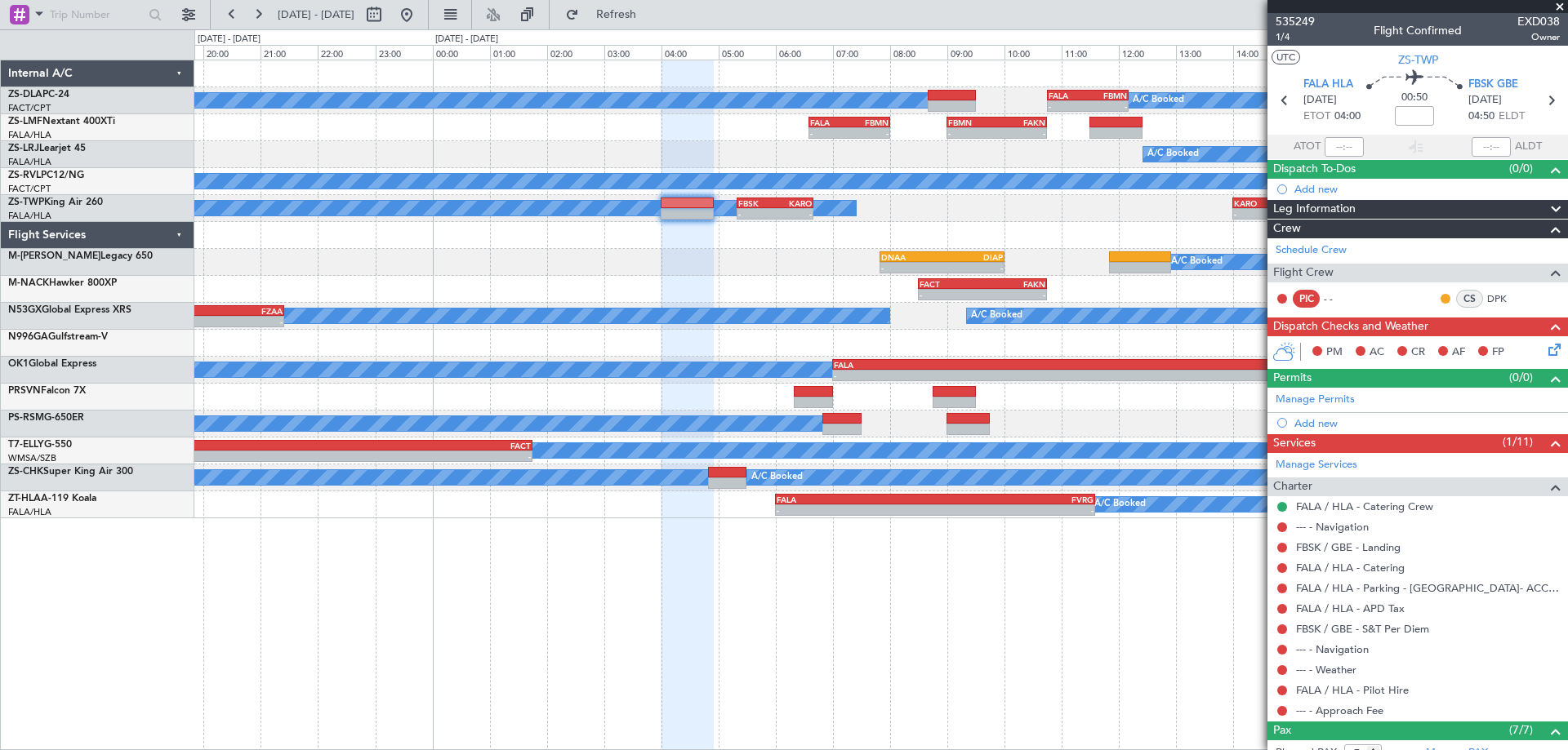
click at [1446, 540] on fb-app "[DATE] - [DATE] Refresh Quick Links A/C Booked A/C Booked - - FALA 10:45 Z FBMN…" at bounding box center [784, 382] width 1568 height 739
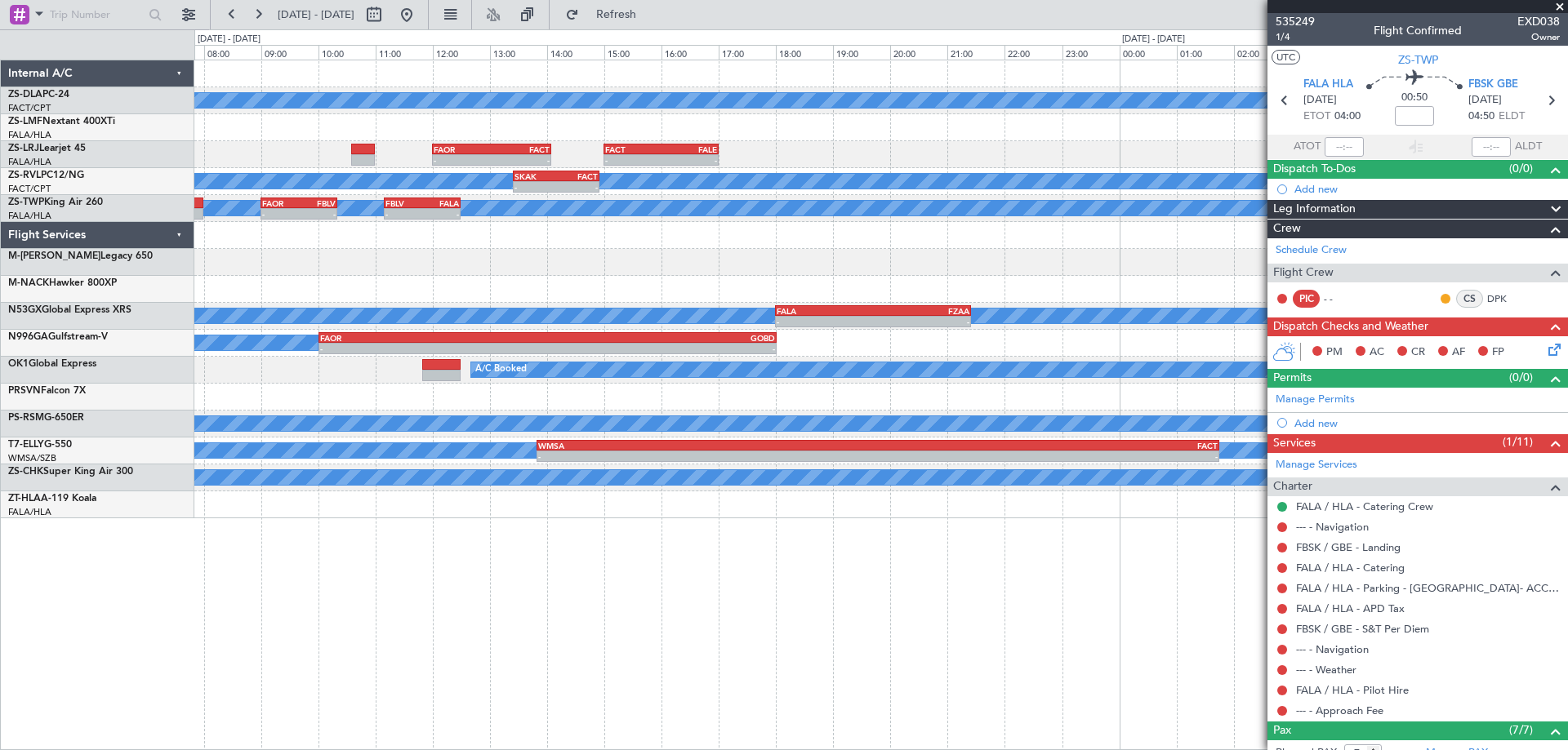
click at [1074, 480] on div "A/C Booked A/C Booked FALA 10:45 Z FBMN 12:10 Z - - - - FALA 06:35 Z FBMN 08:00…" at bounding box center [881, 289] width 1372 height 458
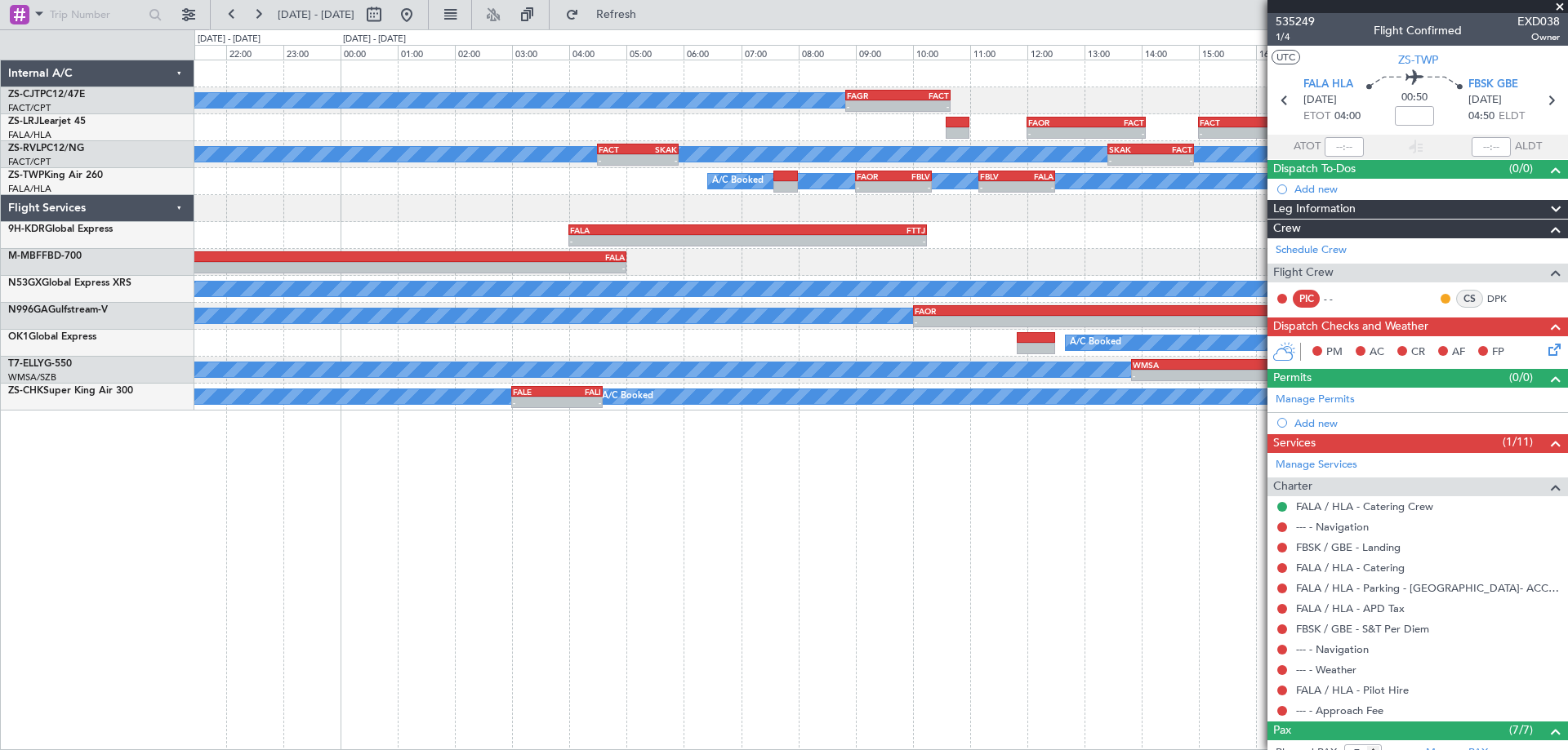
click at [740, 508] on div "A/C Booked - - FAGR 08:50 Z FACT 10:40 Z FAOR 12:00 Z FACT 14:05 Z - - - - FACT…" at bounding box center [881, 405] width 1373 height 691
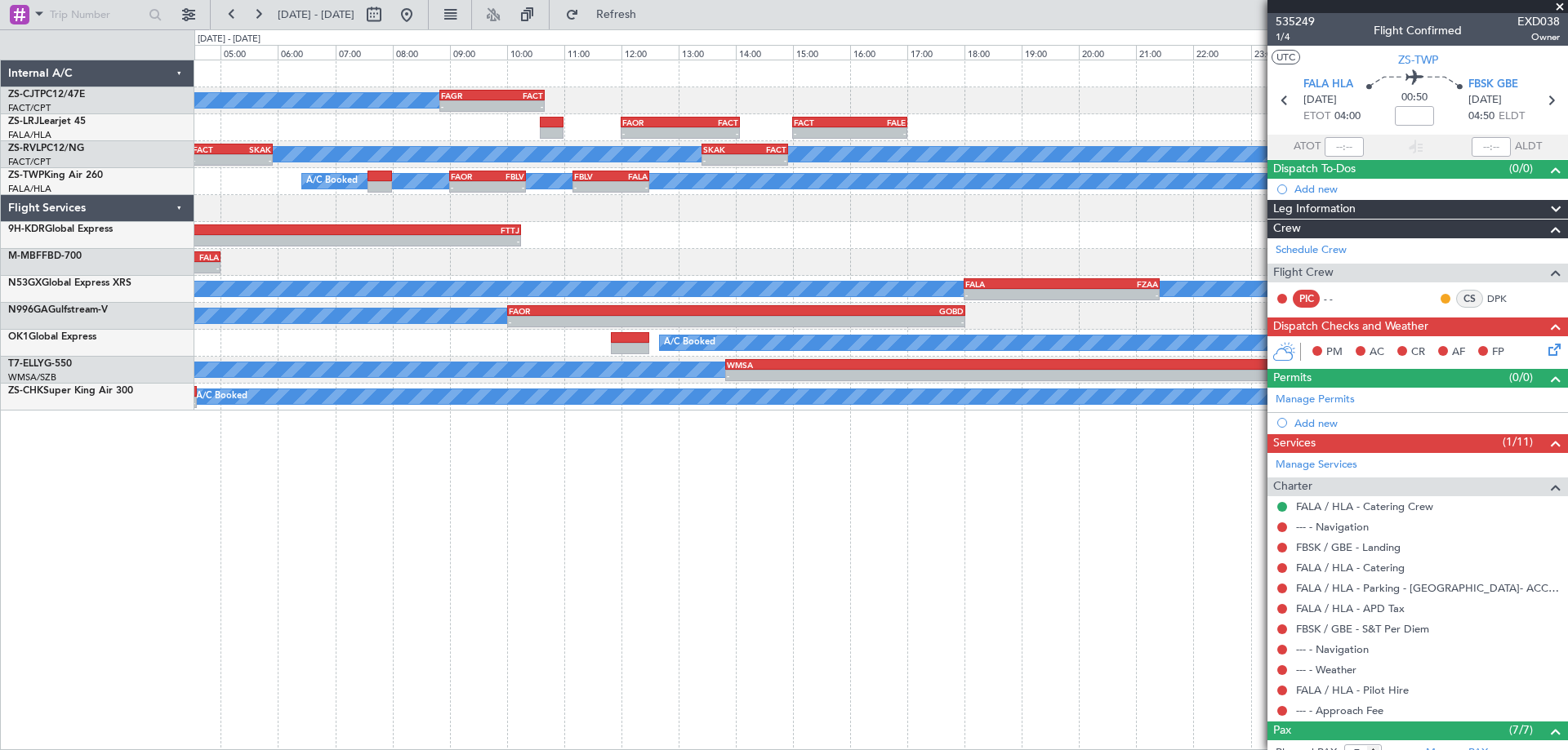
click at [450, 510] on div "A/C Booked - - FAGR 08:50 Z FACT 10:40 Z FAOR 12:00 Z FACT 14:05 Z - - - - FACT…" at bounding box center [881, 405] width 1373 height 691
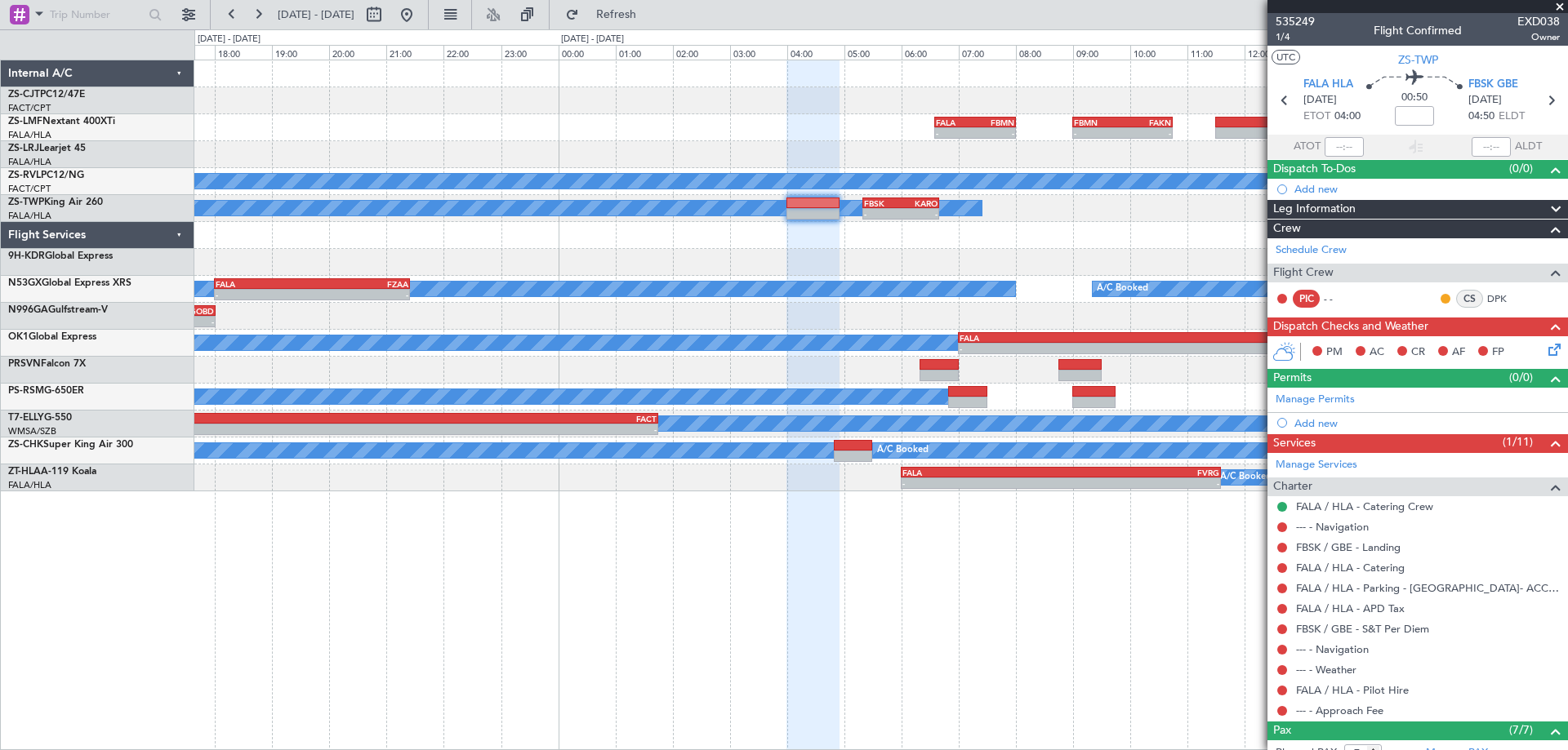
click at [436, 645] on div "- - FALA 06:35 Z FBMN 08:00 Z FBMN 09:00 Z FAKN 10:45 Z - - A/C Booked FAOR 12:…" at bounding box center [881, 405] width 1373 height 691
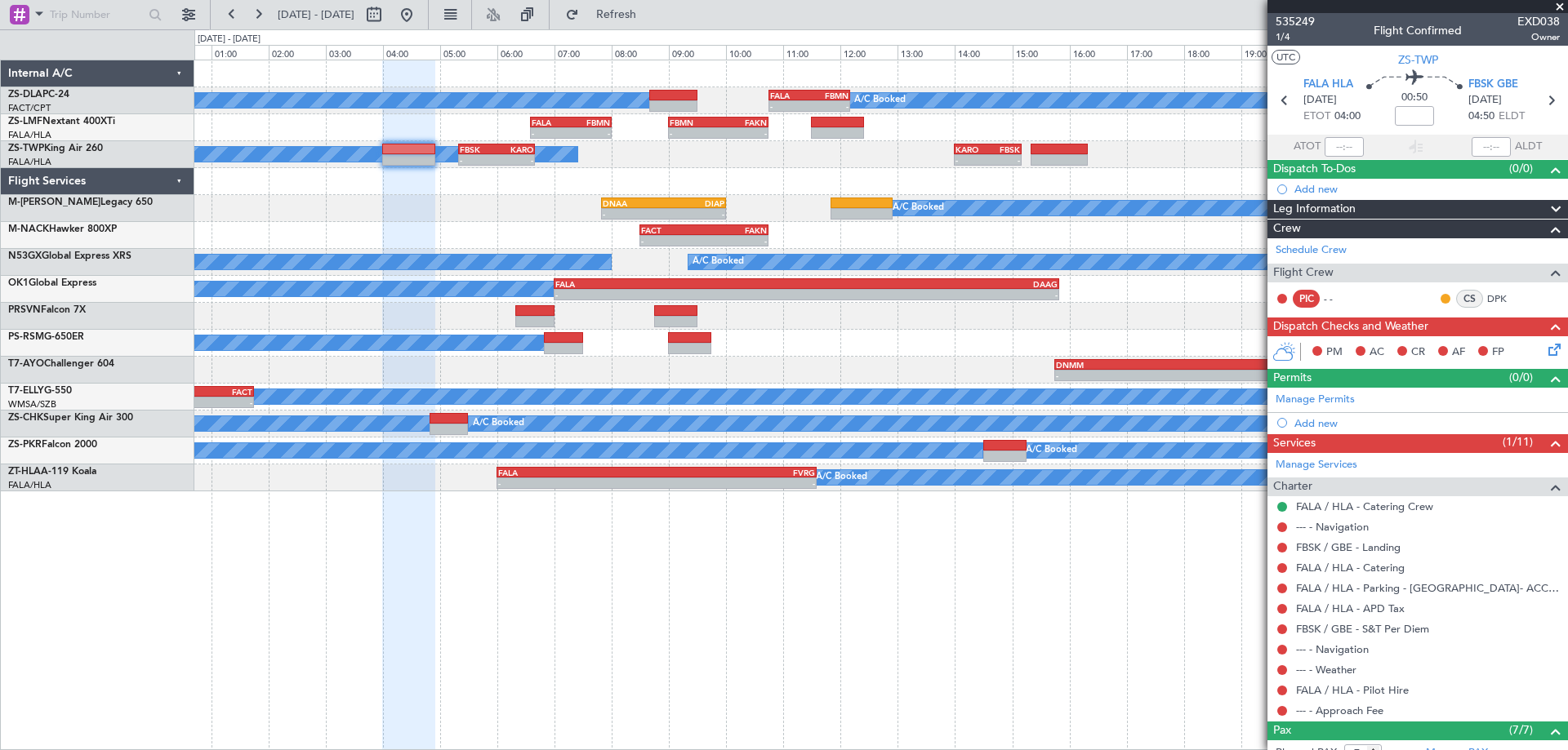
click at [705, 662] on div "A/C Booked A/C Booked - - FALA 10:45 Z FBMN 12:10 Z - - FALA 06:35 Z FBMN 08:00…" at bounding box center [881, 405] width 1373 height 691
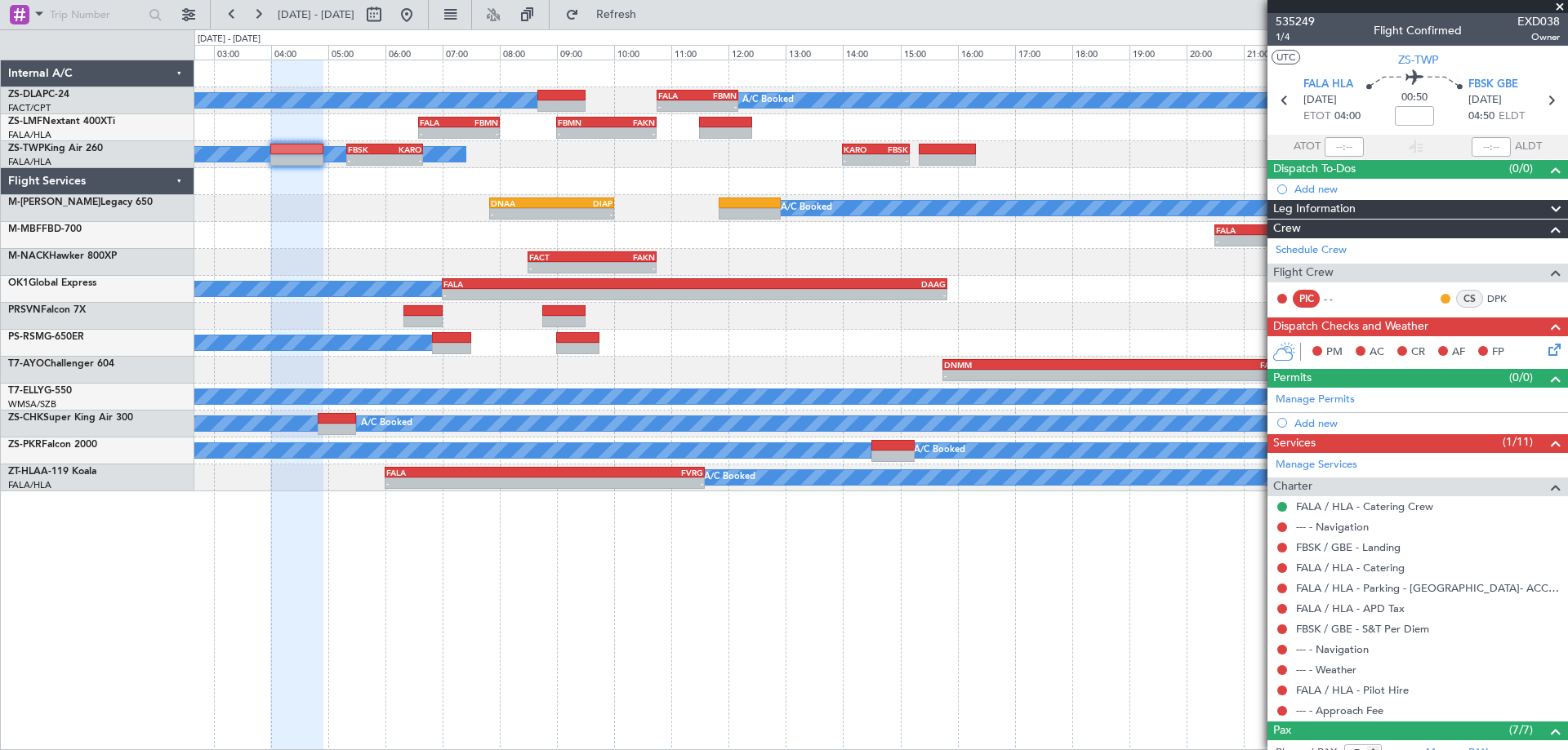
click at [1023, 346] on div "A/C Booked A/C Booked - - FALA 10:45 Z FBMN 12:10 Z - - FALA 06:35 Z FBMN 08:00…" at bounding box center [881, 276] width 1372 height 431
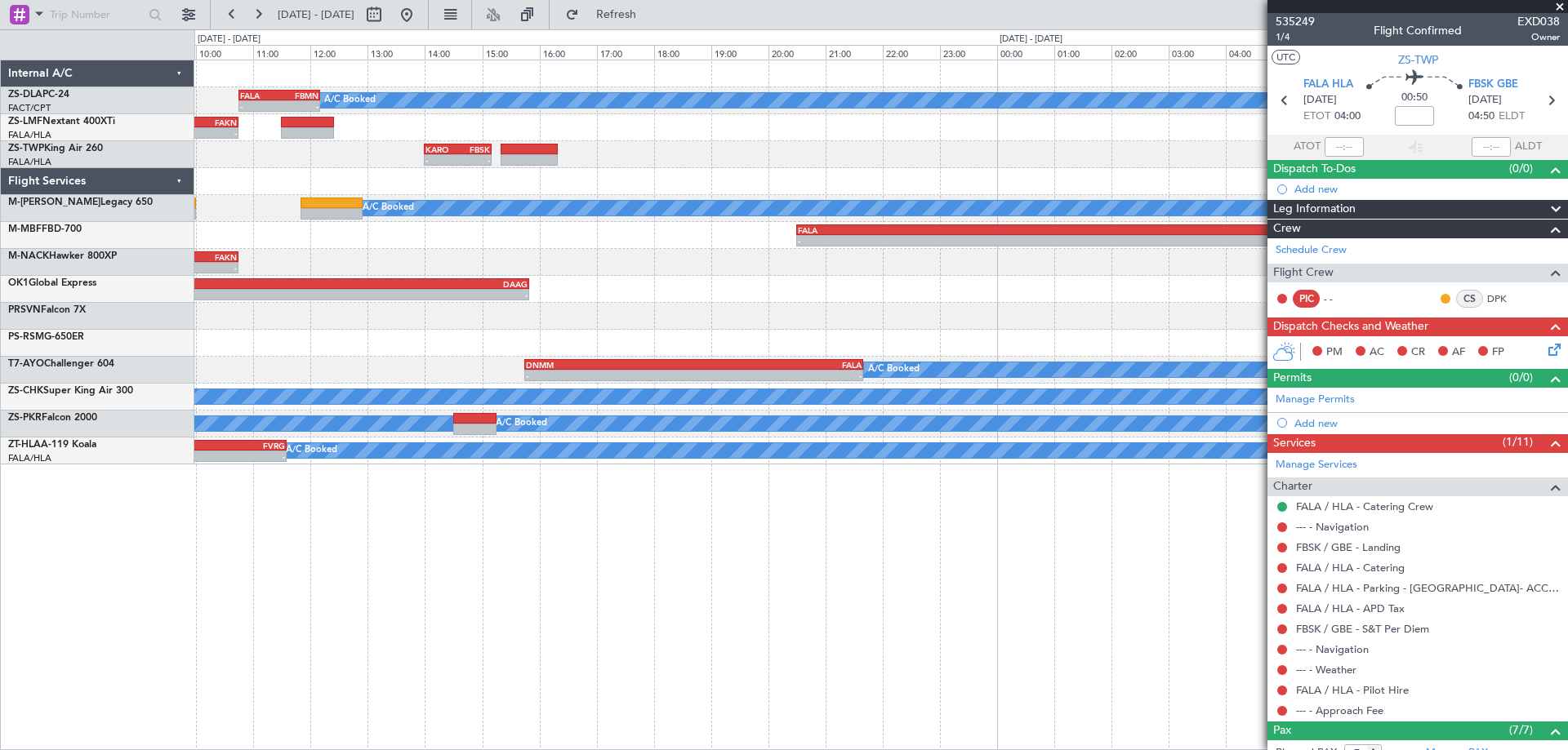
click at [273, 407] on div "A/C Booked - - FALA 10:45 Z FBMN 12:10 Z A/C Booked FBMN 09:00 Z FAKN 10:45 Z -…" at bounding box center [881, 262] width 1372 height 405
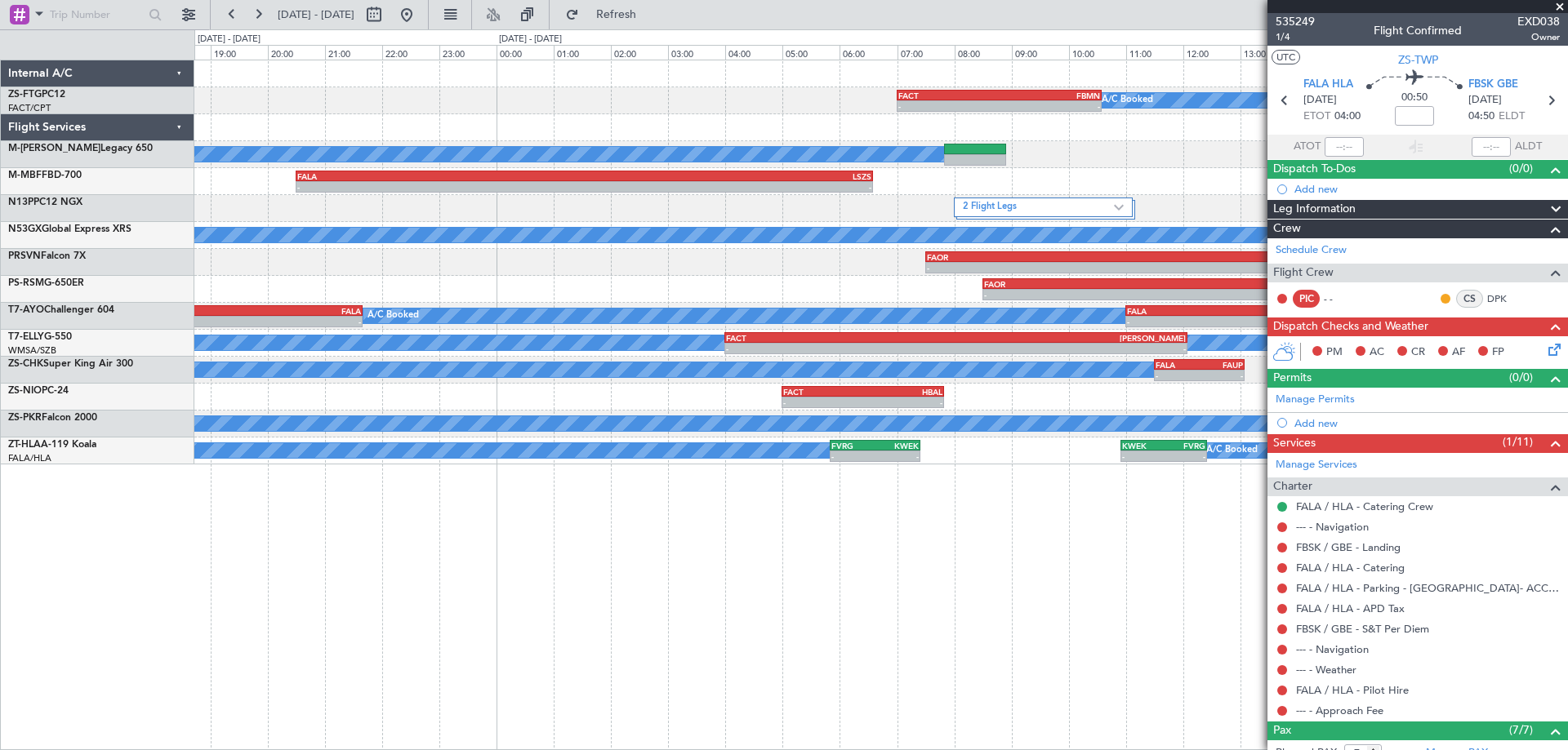
click at [507, 202] on div "A/C Booked - - FACT 07:00 Z FBMN 10:35 Z A/C Booked - - FALA 20:30 Z LSZS 06:35…" at bounding box center [881, 262] width 1372 height 405
